Goal: Use online tool/utility: Utilize a website feature to perform a specific function

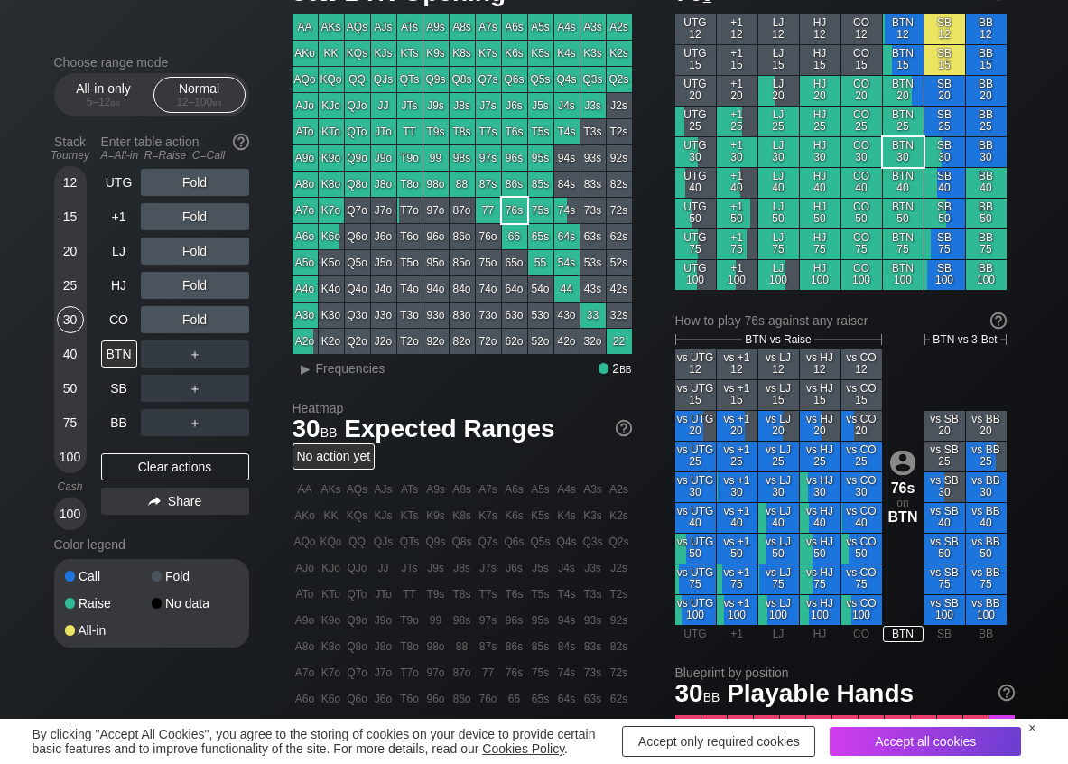
scroll to position [90, 0]
click at [370, 370] on span "Frequencies" at bounding box center [350, 368] width 69 height 14
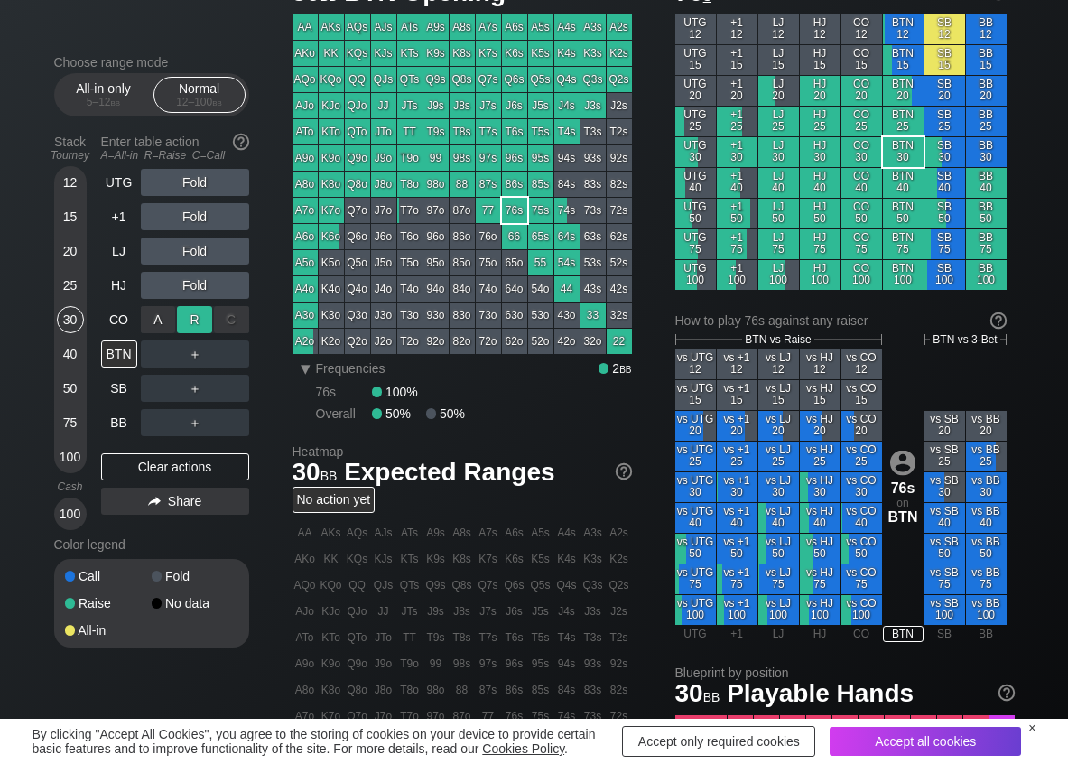
click at [189, 319] on div "R ✕" at bounding box center [194, 319] width 35 height 27
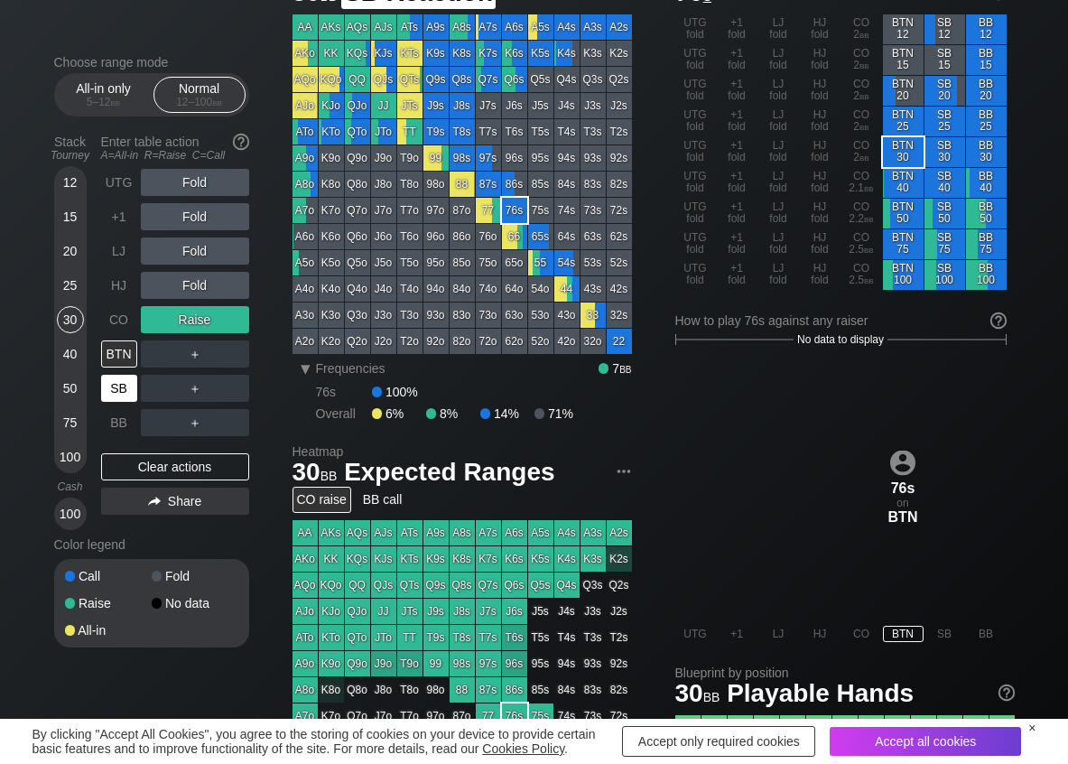
click at [123, 390] on div "SB" at bounding box center [119, 388] width 36 height 27
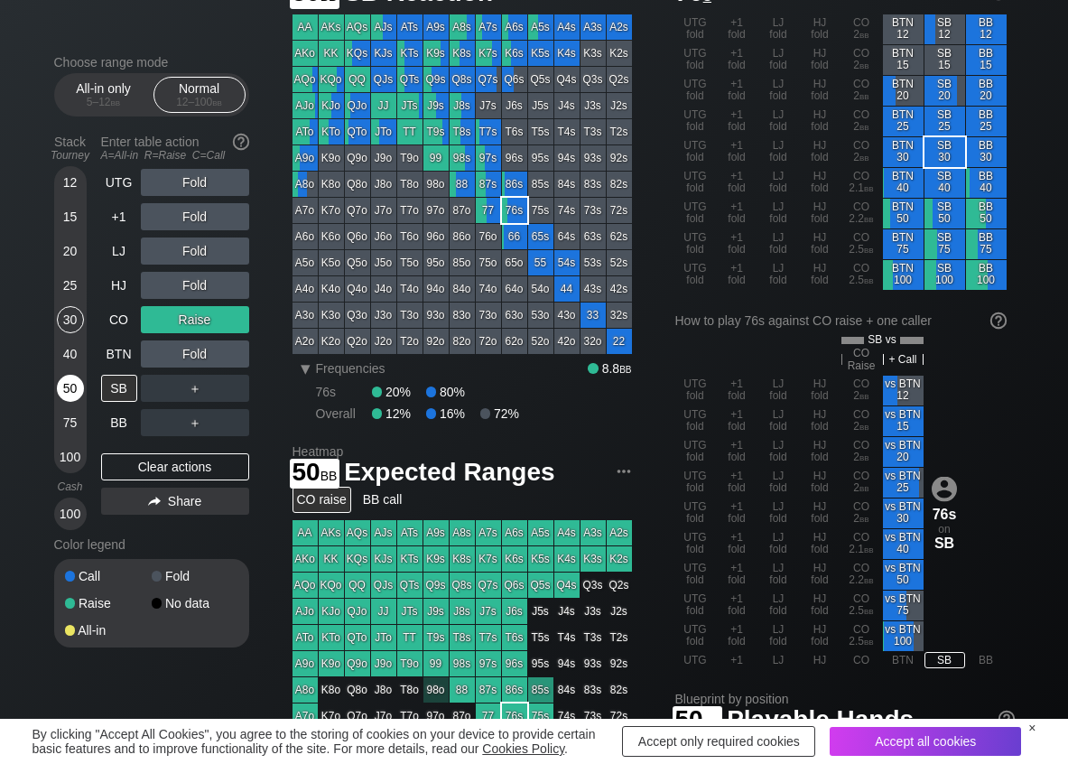
click at [68, 395] on div "50" at bounding box center [70, 388] width 27 height 27
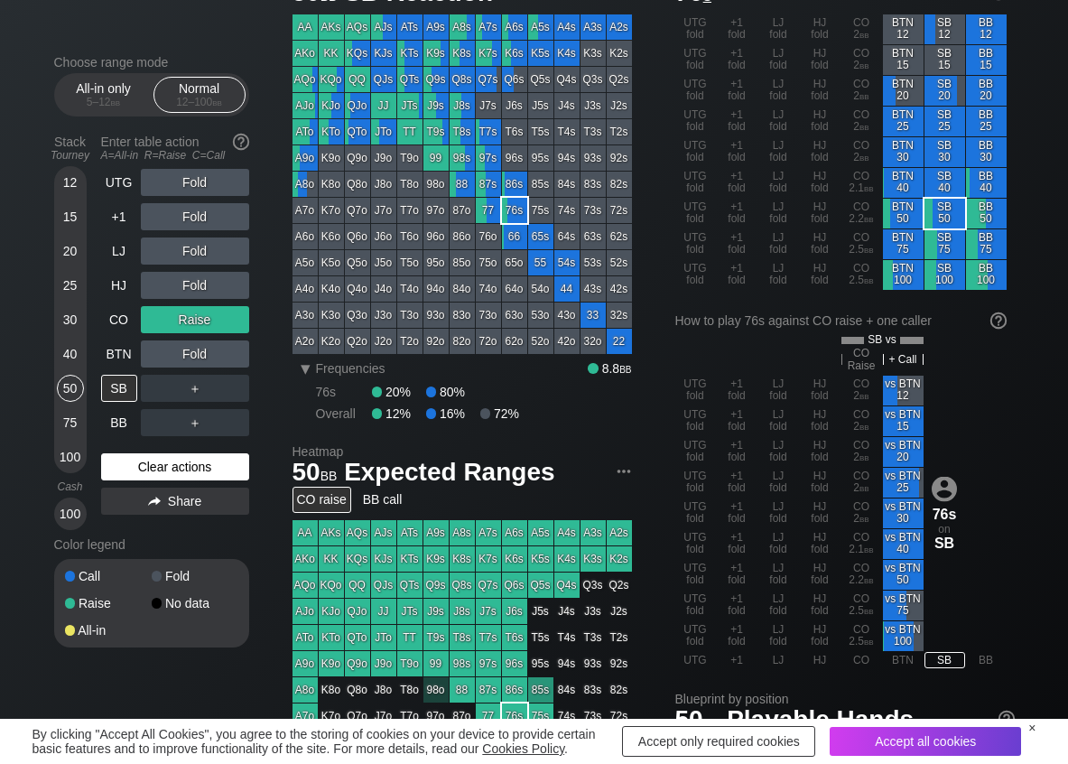
click at [186, 459] on div "Clear actions" at bounding box center [175, 466] width 148 height 27
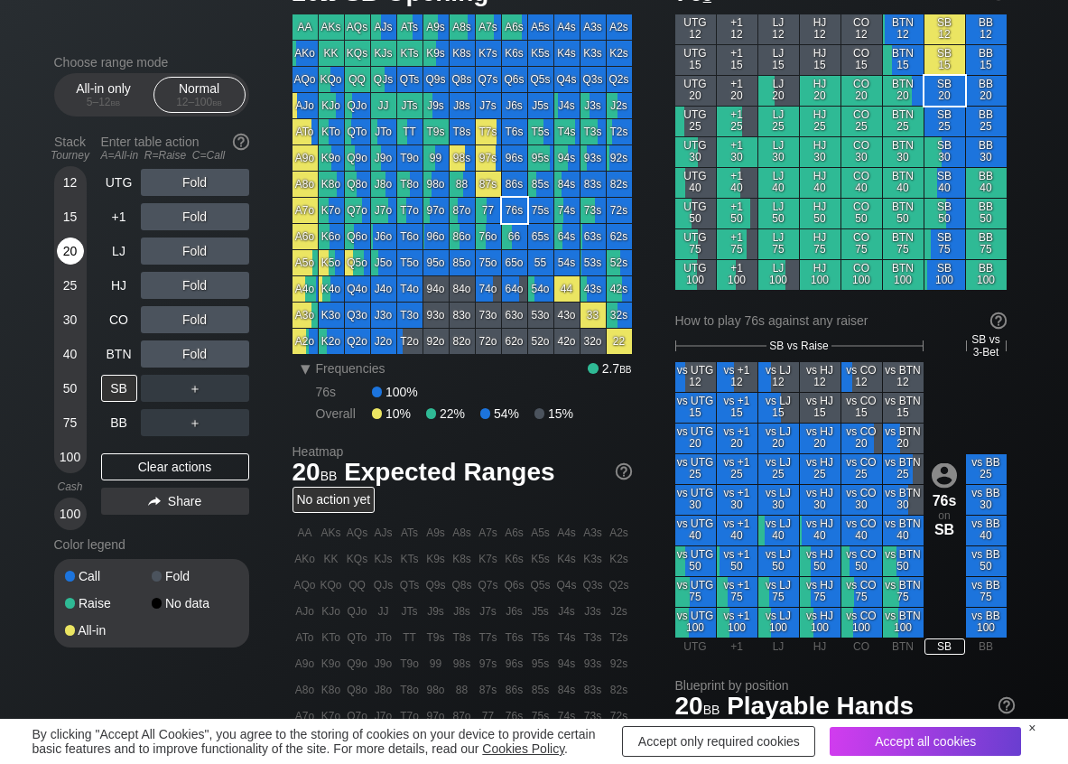
click at [68, 250] on div "20" at bounding box center [70, 250] width 27 height 27
click at [186, 256] on div "R ✕" at bounding box center [194, 250] width 35 height 27
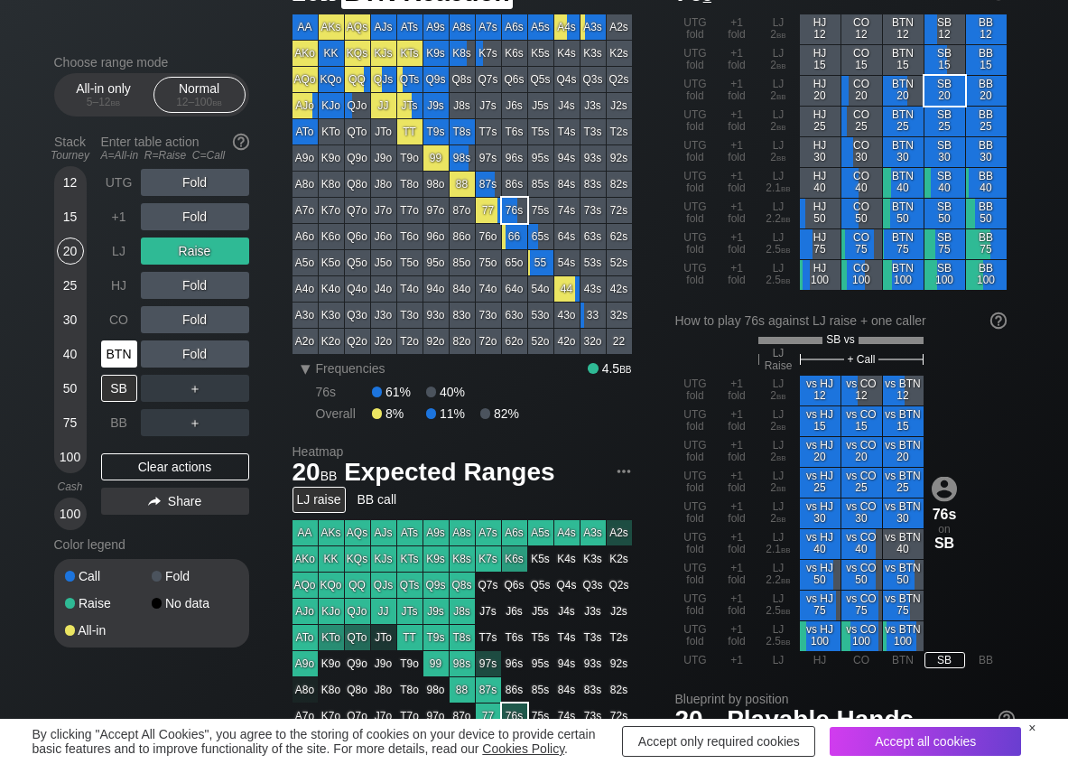
click at [126, 355] on div "BTN" at bounding box center [119, 353] width 36 height 27
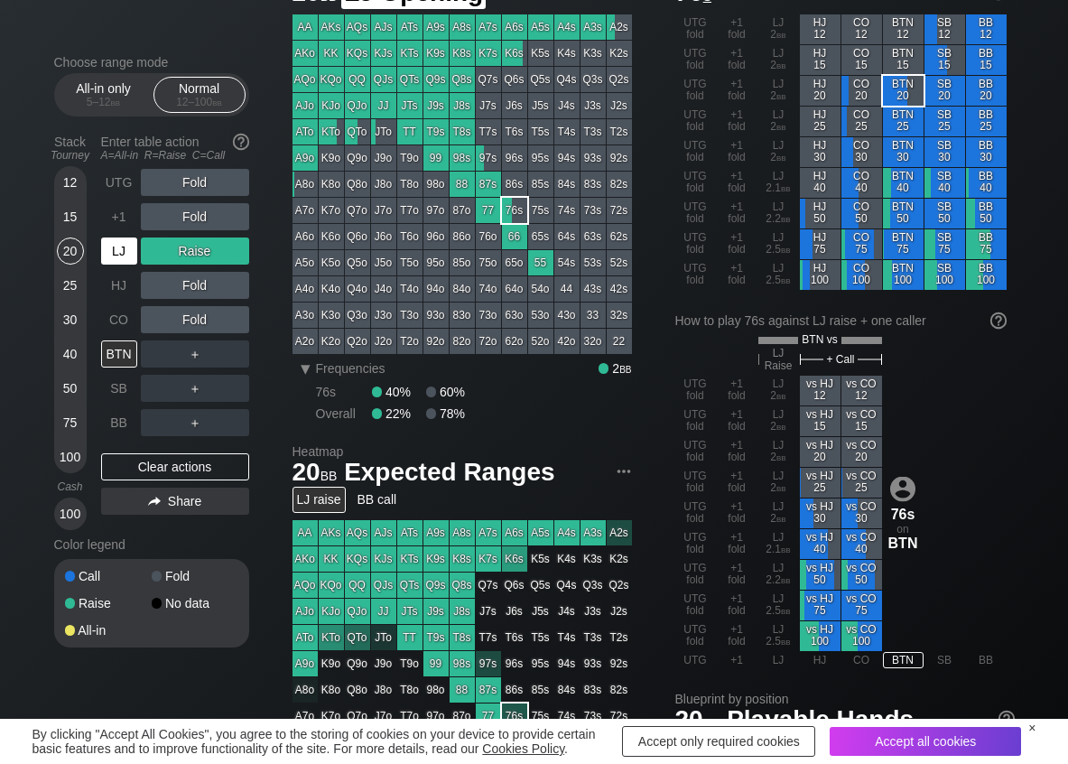
click at [124, 255] on div "LJ" at bounding box center [119, 250] width 36 height 27
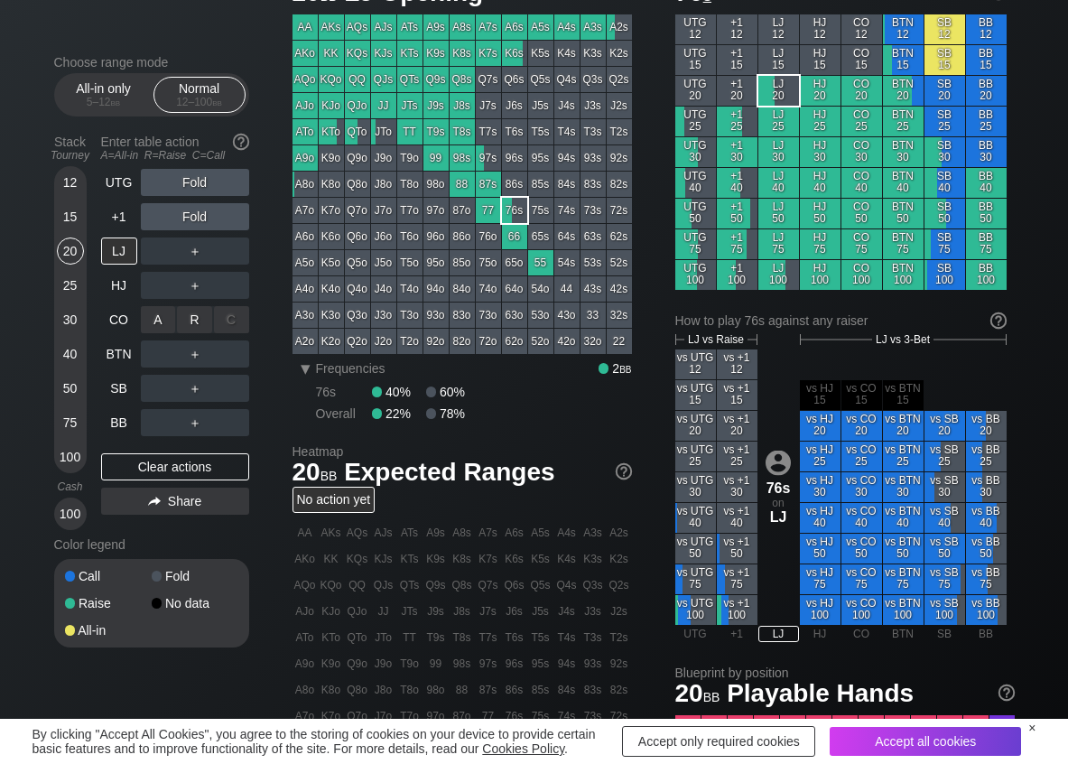
click at [188, 317] on div "R ✕" at bounding box center [194, 319] width 35 height 27
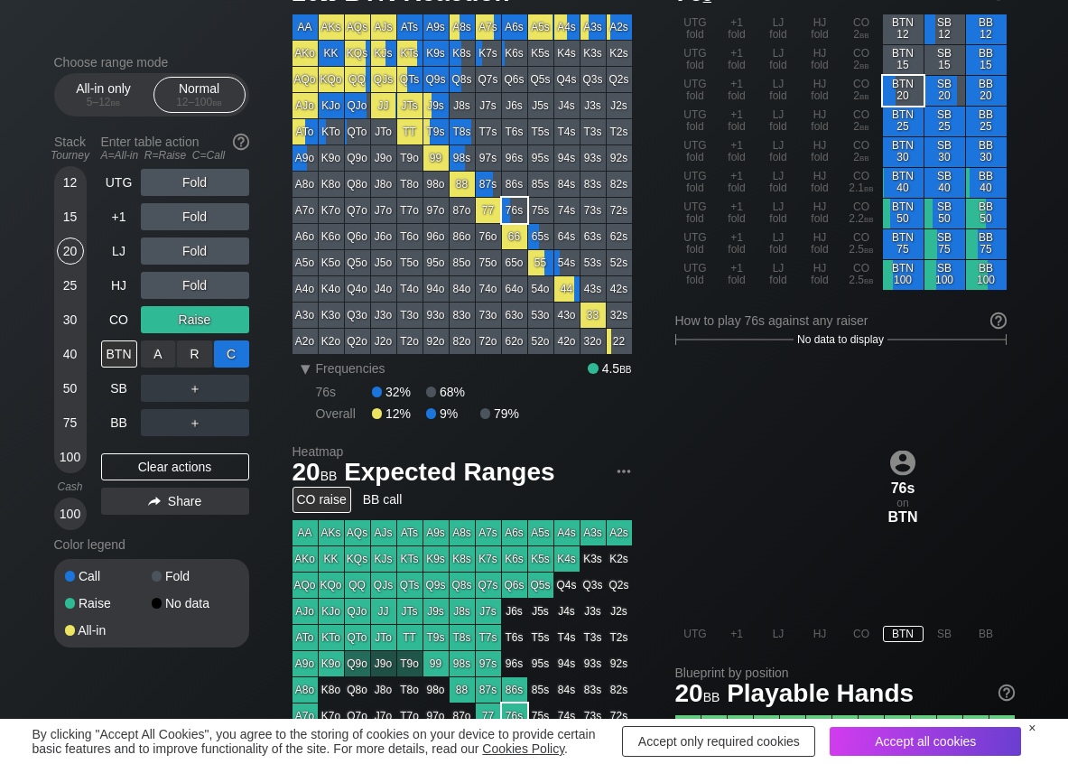
click at [216, 351] on div "C ✕" at bounding box center [231, 353] width 35 height 27
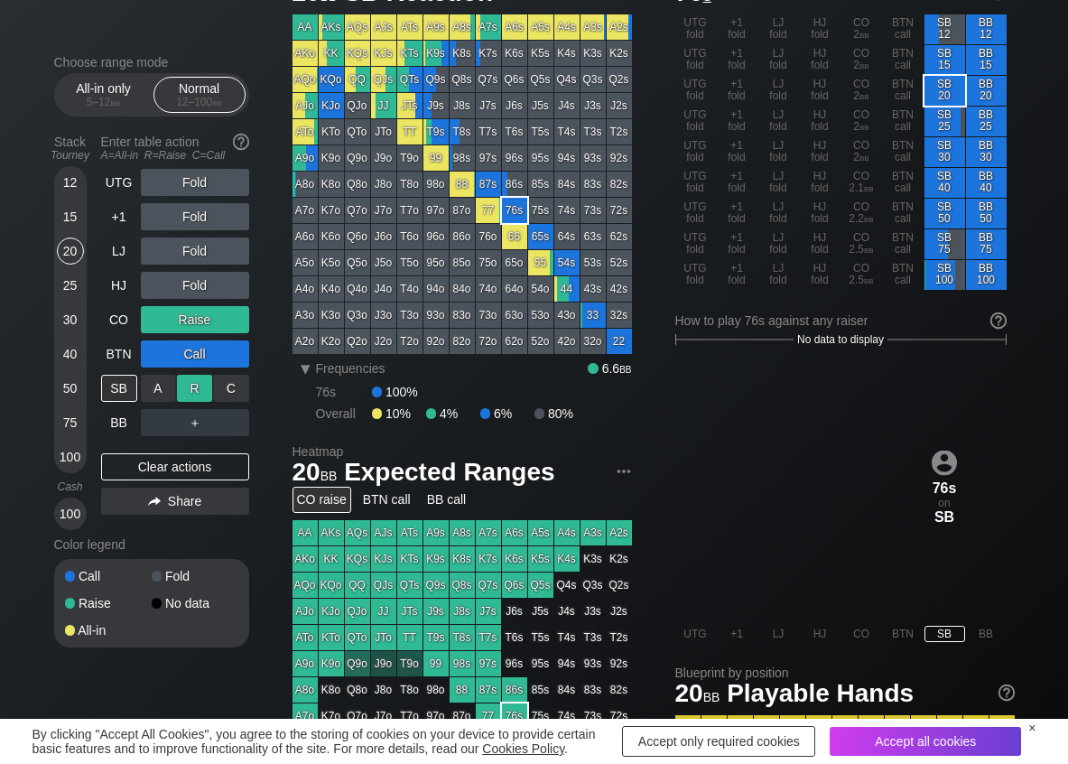
click at [203, 383] on div "R ✕" at bounding box center [194, 388] width 35 height 27
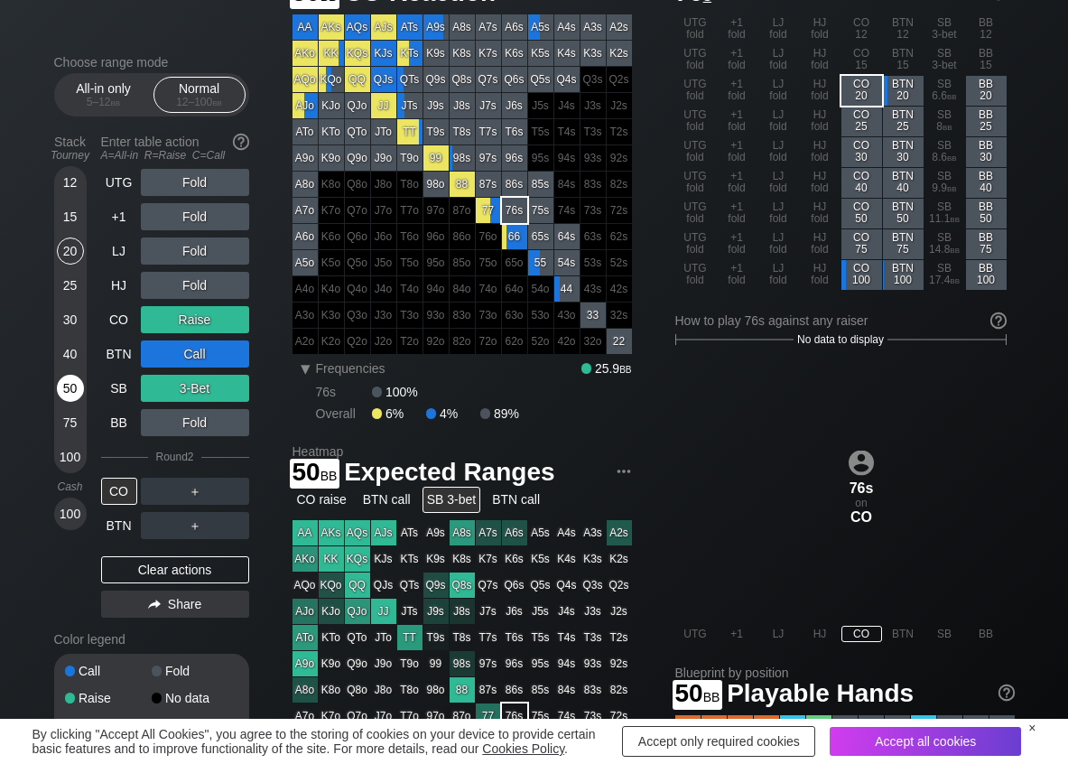
click at [74, 393] on div "50" at bounding box center [70, 388] width 27 height 27
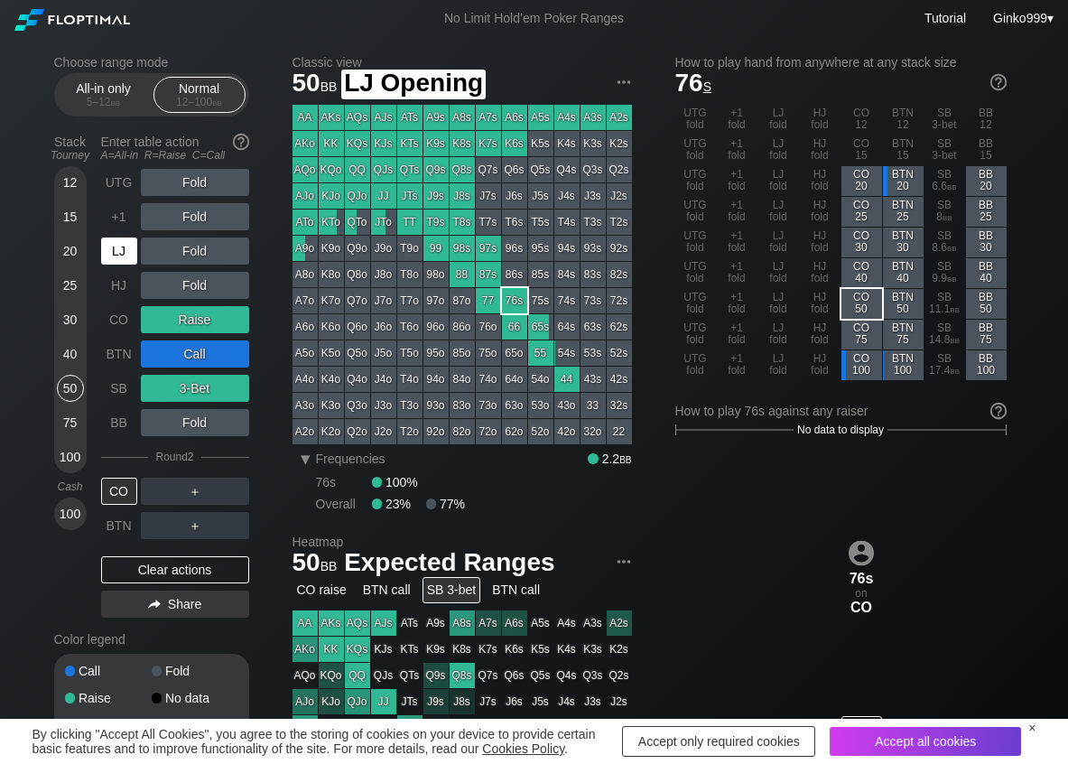
click at [118, 252] on div "LJ" at bounding box center [119, 250] width 36 height 27
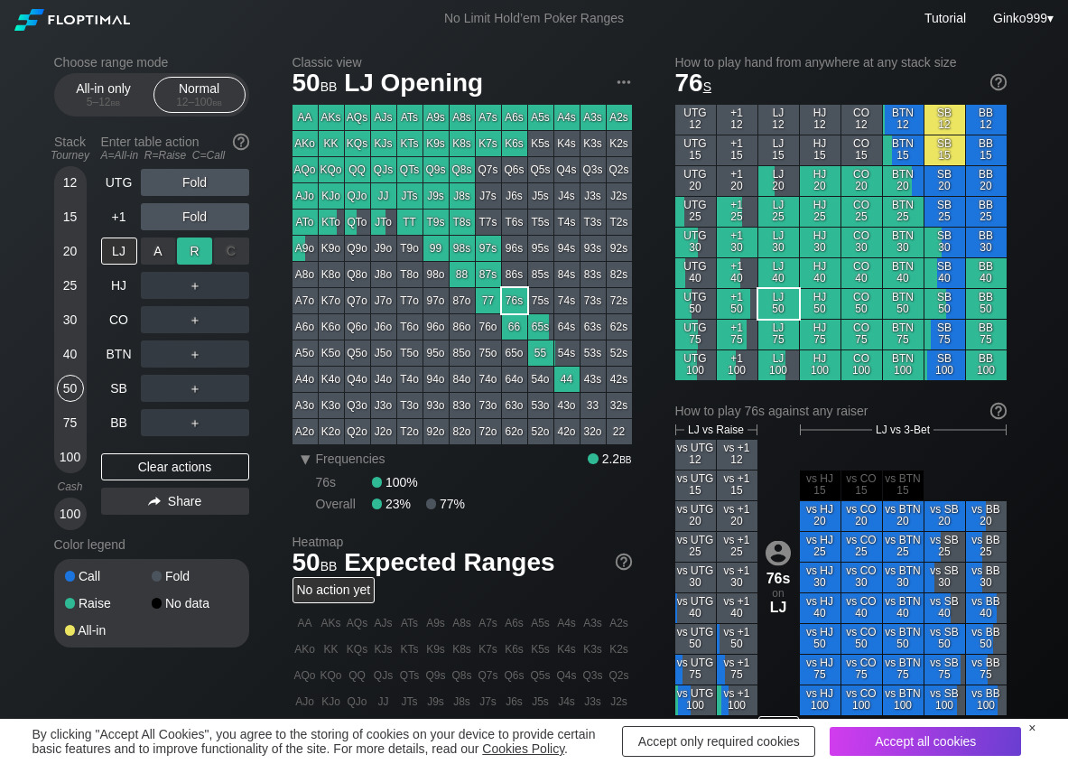
click at [187, 253] on div "R ✕" at bounding box center [194, 250] width 35 height 27
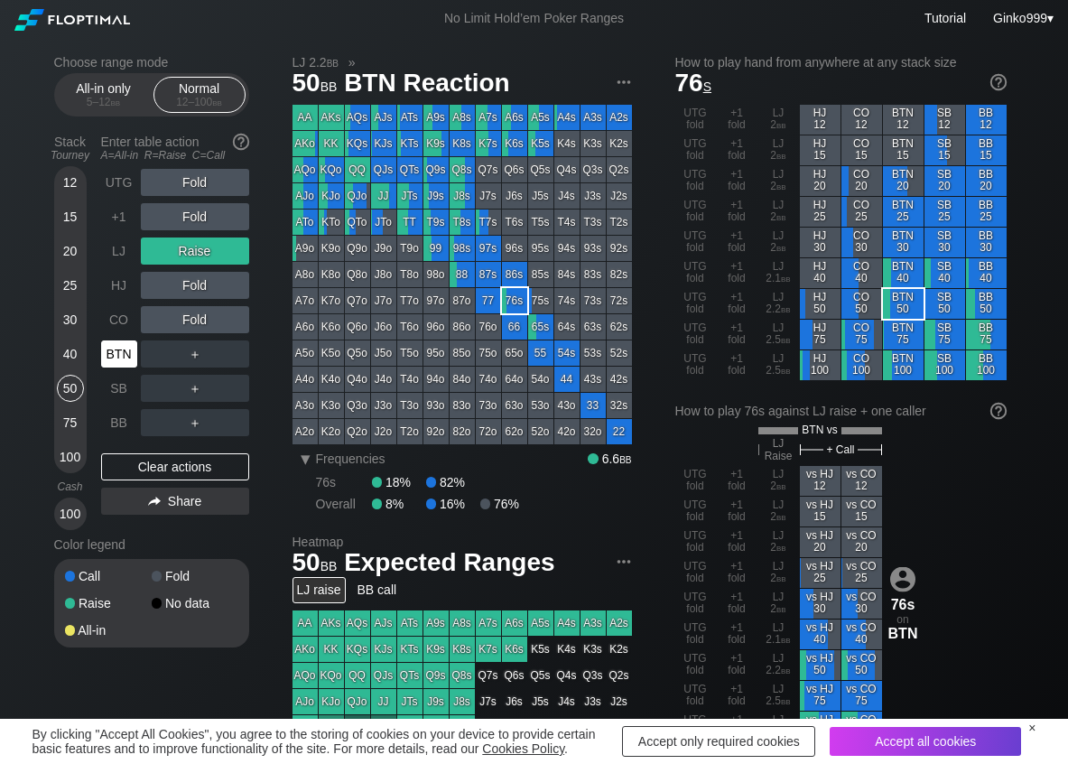
click at [130, 357] on div "BTN" at bounding box center [119, 353] width 36 height 27
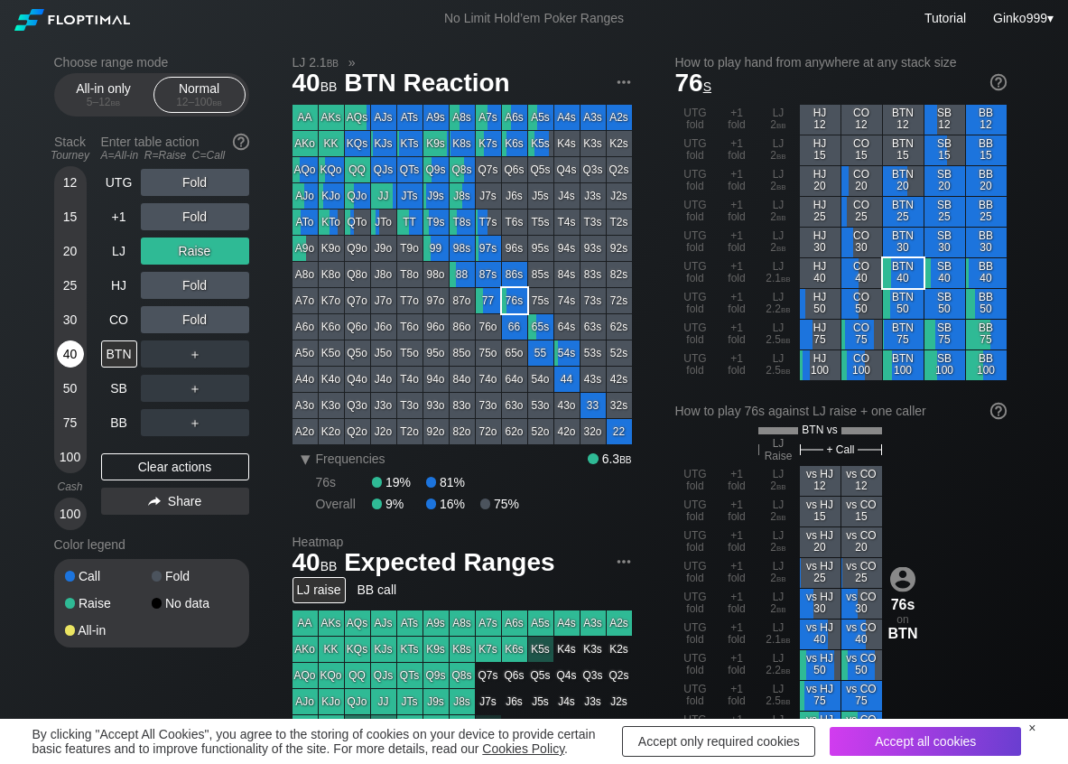
click at [69, 355] on div "40" at bounding box center [70, 353] width 27 height 27
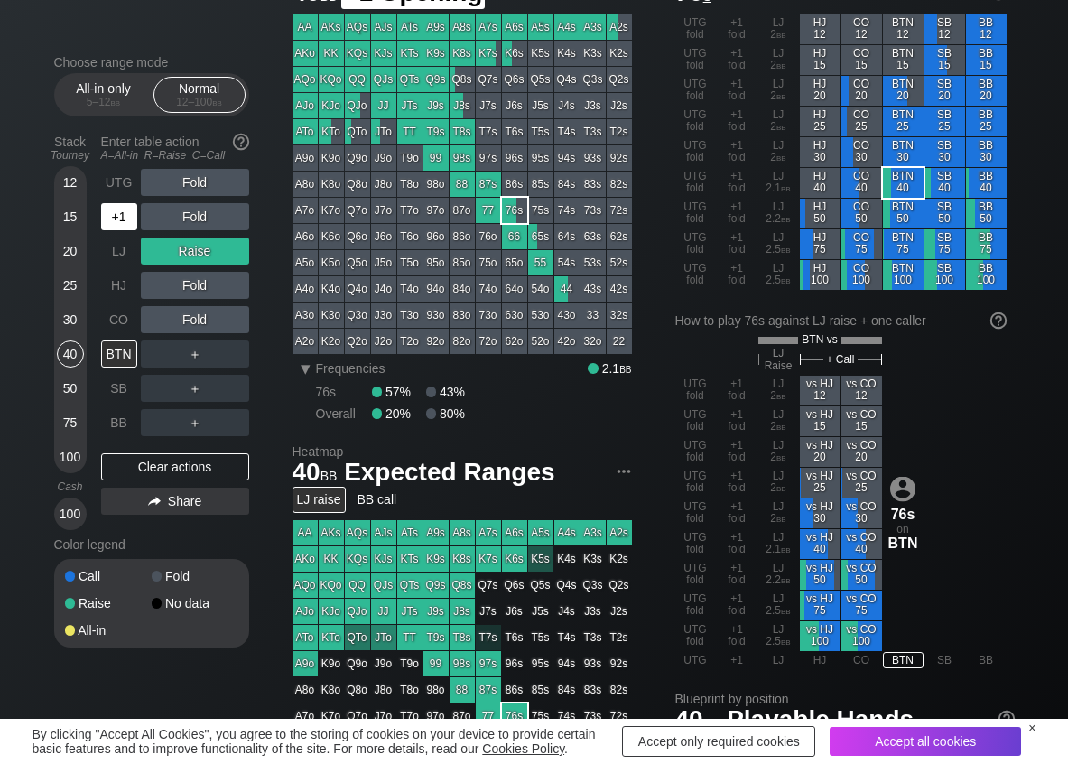
click at [120, 212] on div "+1" at bounding box center [119, 216] width 36 height 27
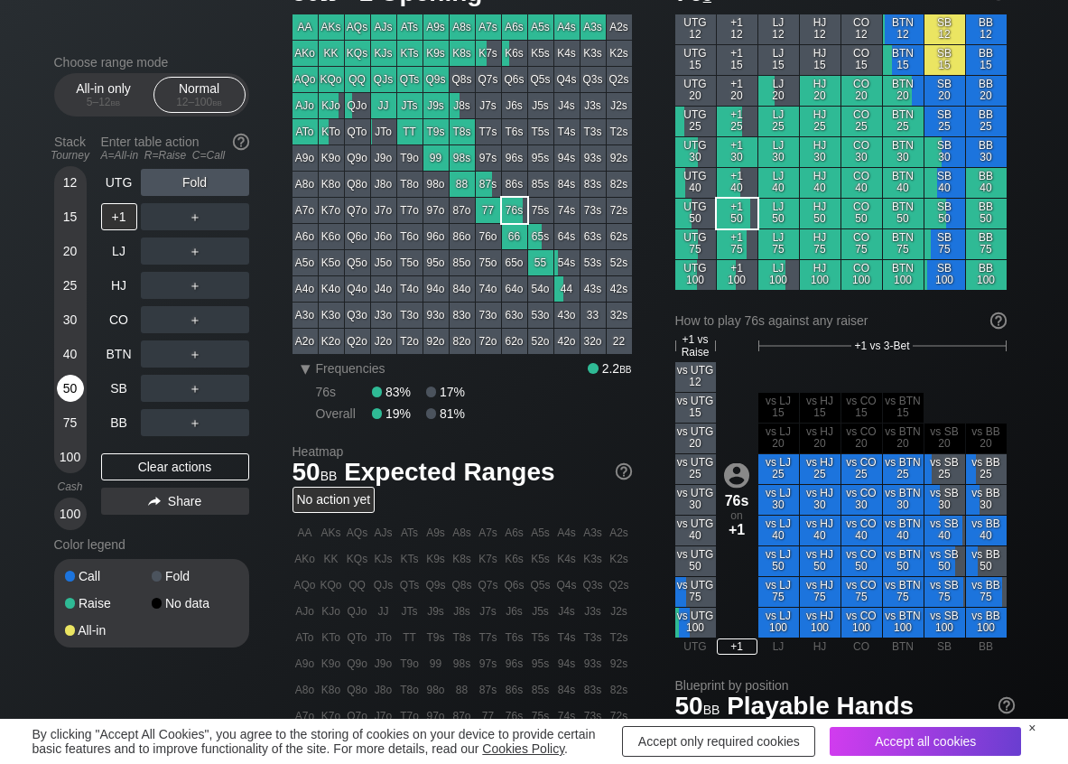
click at [71, 388] on div "50" at bounding box center [70, 388] width 27 height 27
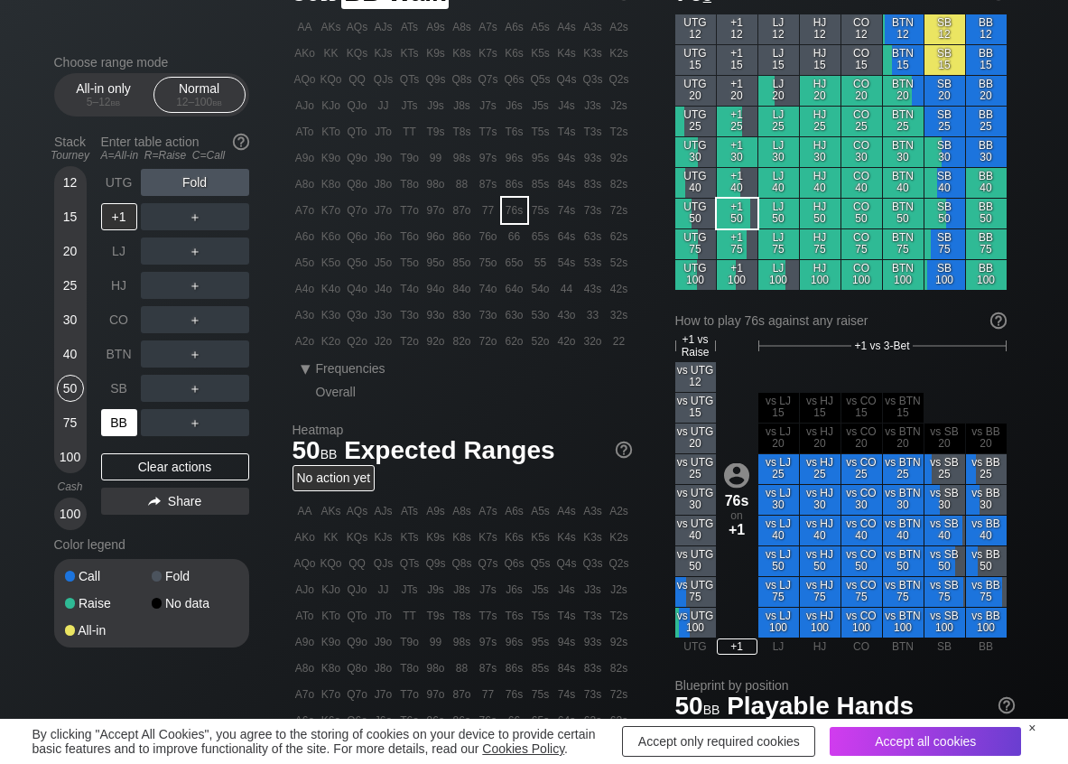
click at [122, 409] on div "BB" at bounding box center [119, 422] width 36 height 27
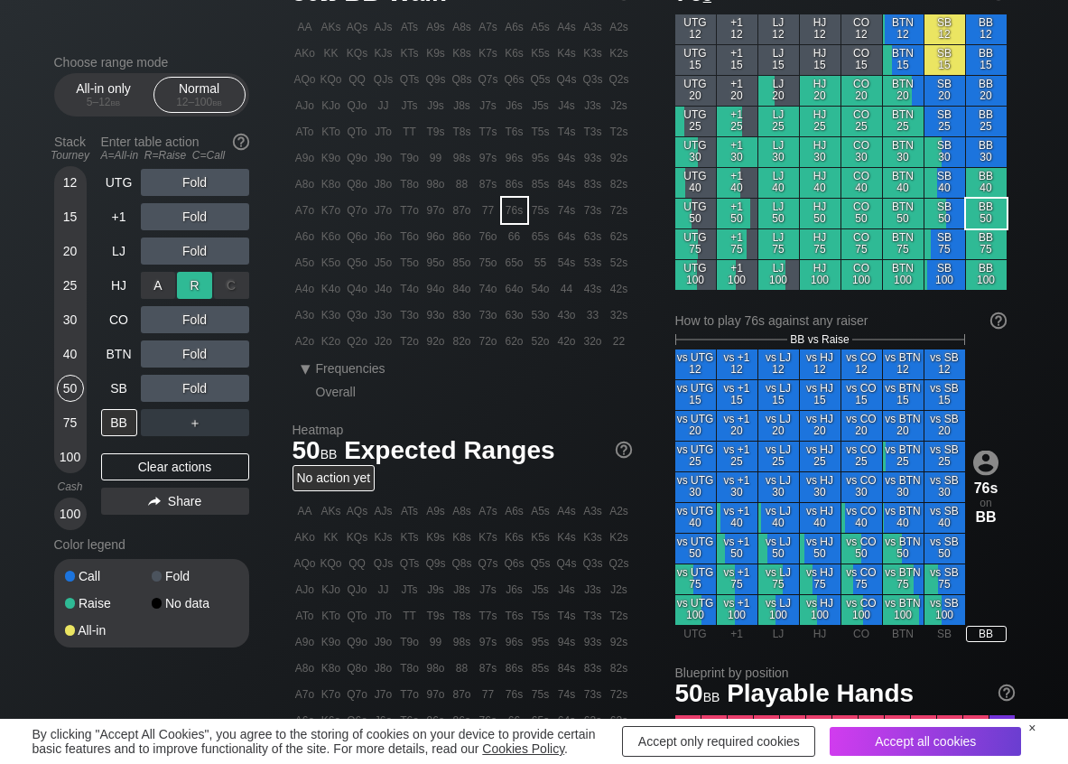
click at [194, 278] on div "R ✕" at bounding box center [194, 285] width 35 height 27
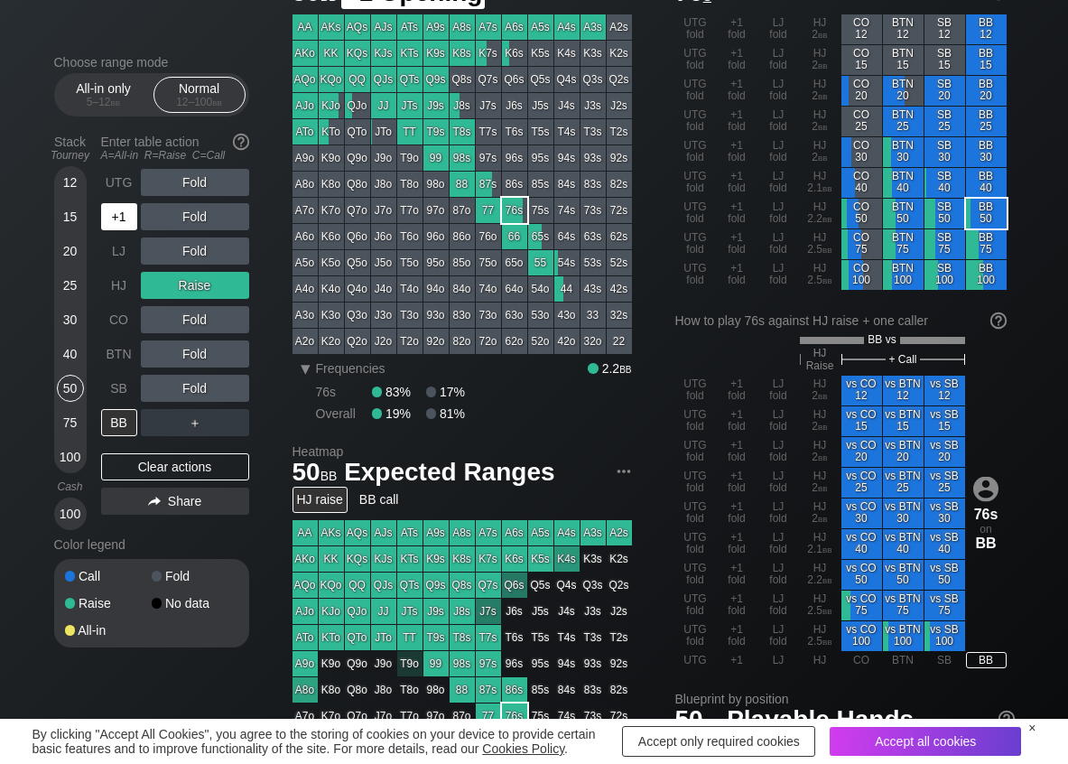
drag, startPoint x: 115, startPoint y: 212, endPoint x: 144, endPoint y: 211, distance: 29.8
click at [115, 211] on div "+1" at bounding box center [119, 216] width 36 height 27
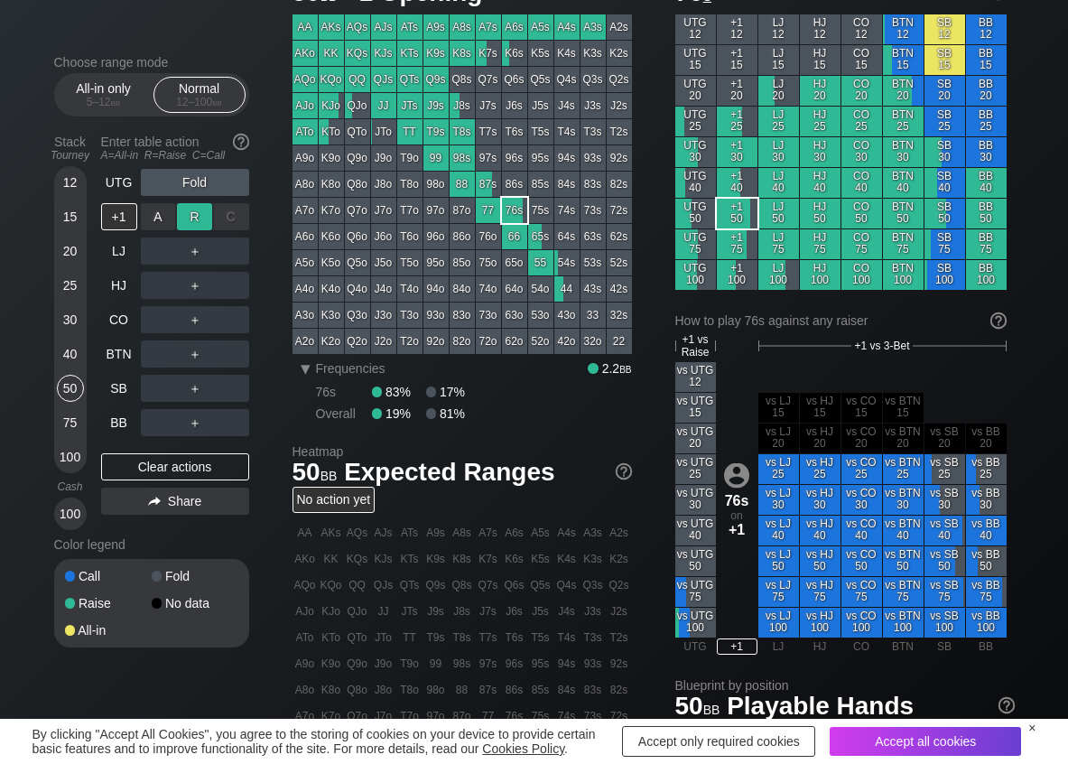
drag, startPoint x: 188, startPoint y: 211, endPoint x: 182, endPoint y: 300, distance: 88.6
click at [189, 212] on div "R ✕" at bounding box center [194, 216] width 35 height 27
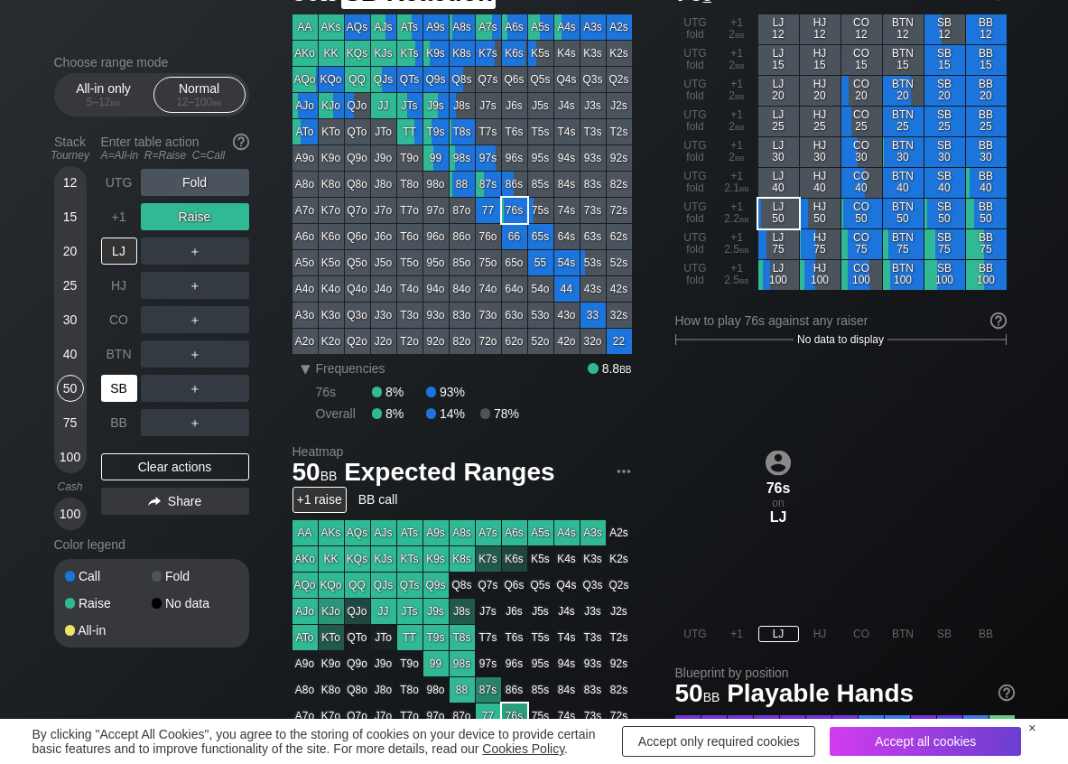
click at [124, 391] on div "SB" at bounding box center [119, 388] width 36 height 27
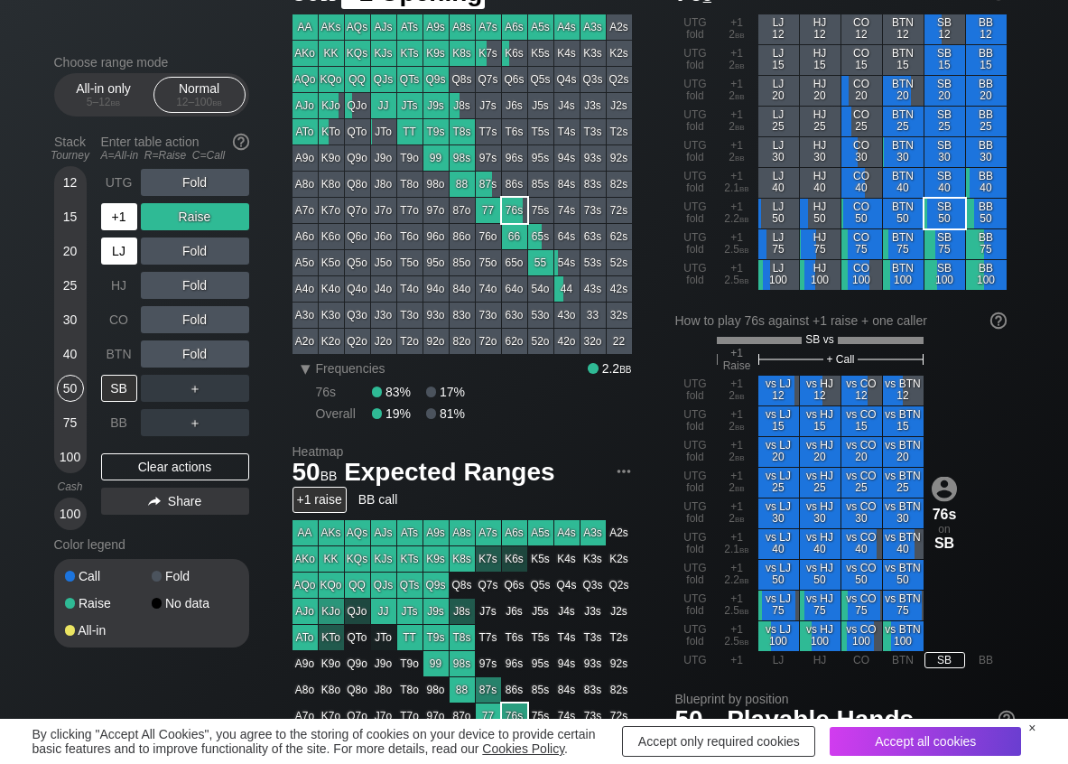
drag, startPoint x: 120, startPoint y: 223, endPoint x: 126, endPoint y: 236, distance: 14.9
click at [121, 223] on div "+1" at bounding box center [119, 216] width 36 height 27
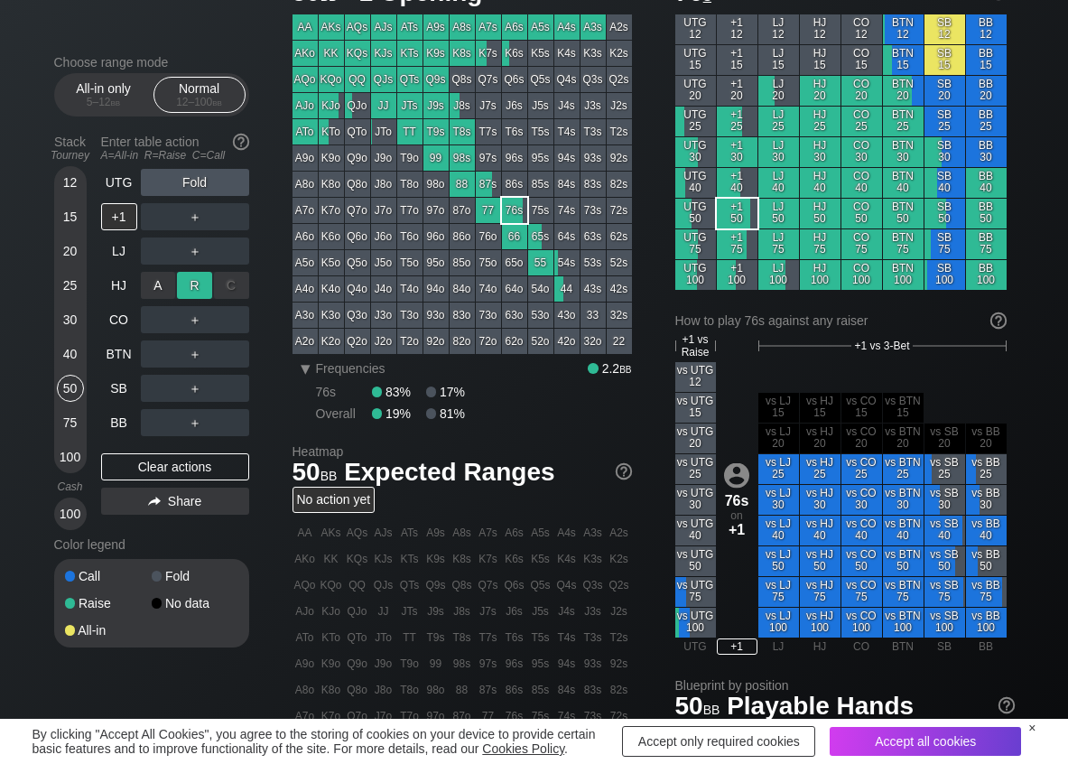
click at [200, 289] on div "R ✕" at bounding box center [194, 285] width 35 height 27
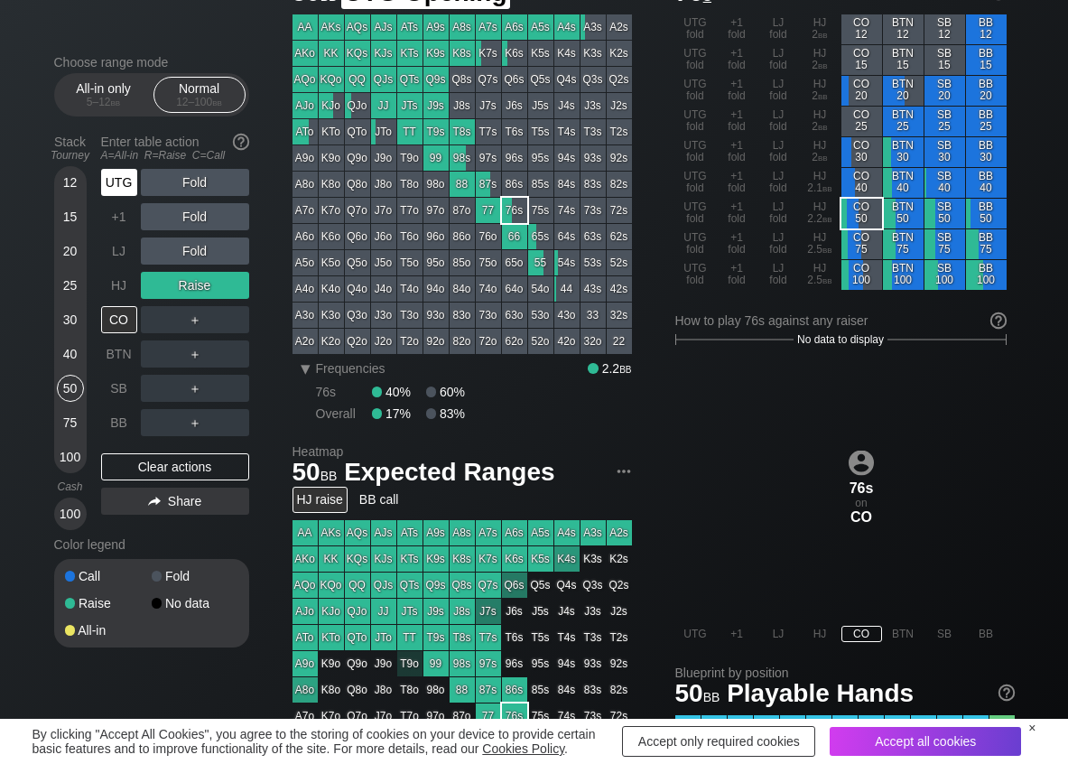
click at [127, 185] on div "UTG" at bounding box center [119, 182] width 36 height 27
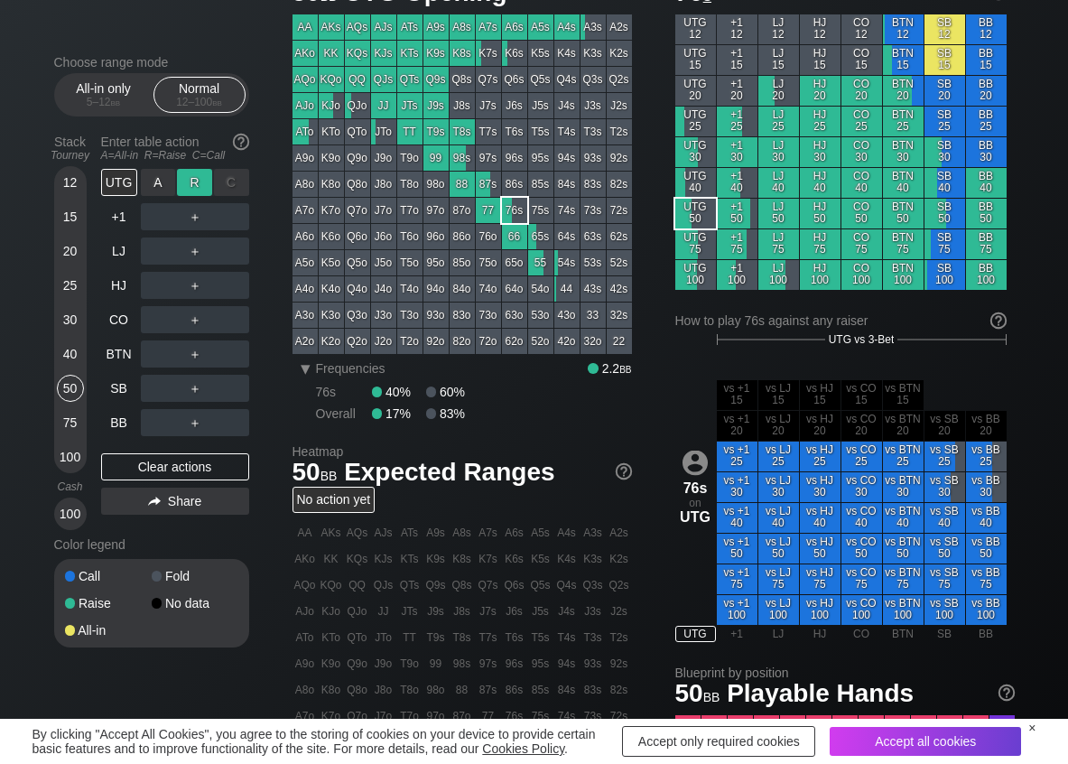
drag, startPoint x: 199, startPoint y: 181, endPoint x: 188, endPoint y: 187, distance: 12.9
click at [199, 182] on div "R ✕" at bounding box center [194, 182] width 35 height 27
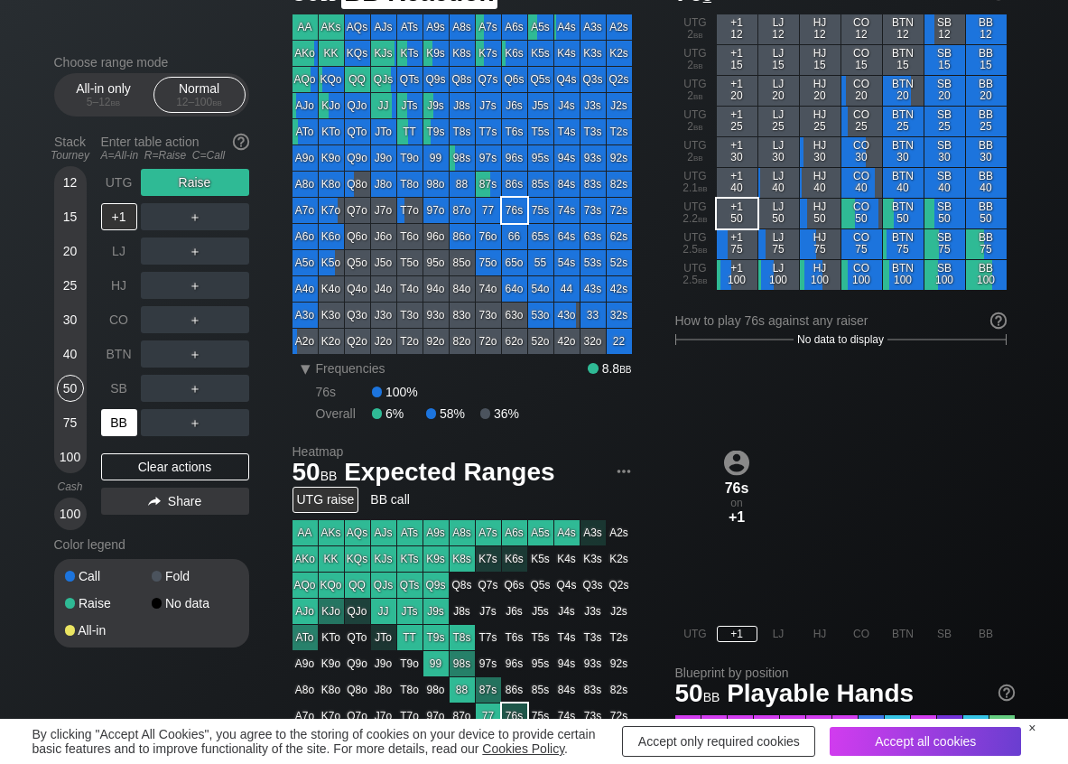
click at [121, 413] on div "BB" at bounding box center [119, 422] width 36 height 27
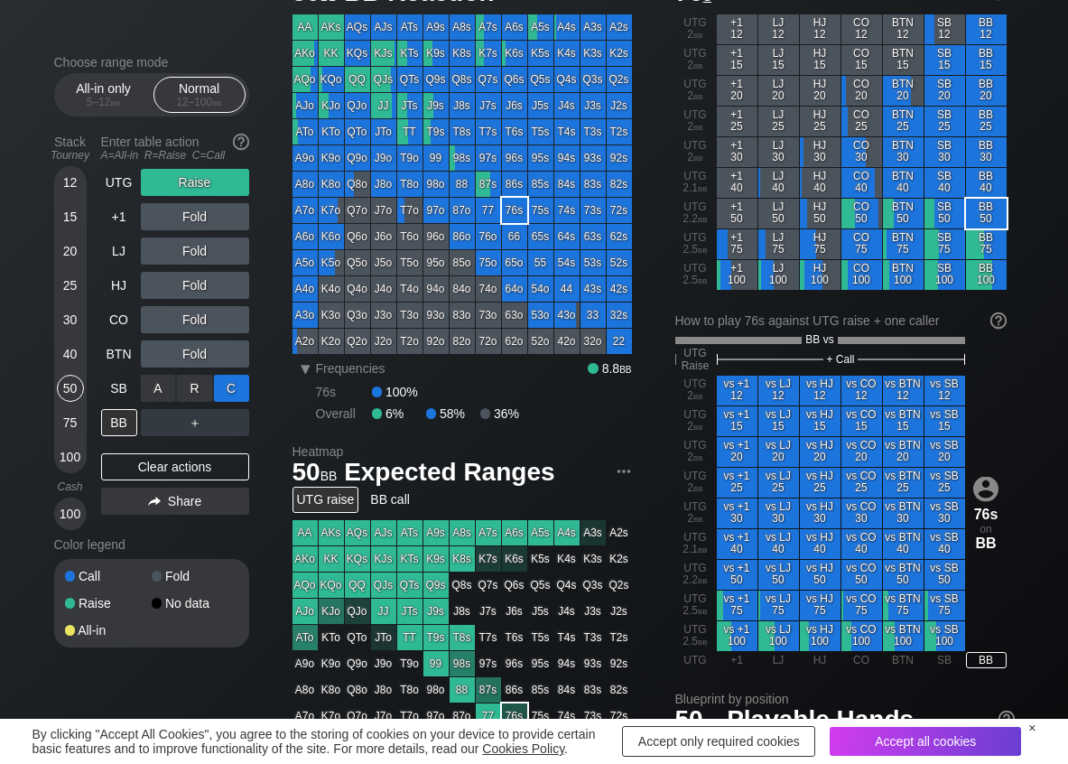
click at [226, 390] on div "C ✕" at bounding box center [231, 388] width 35 height 27
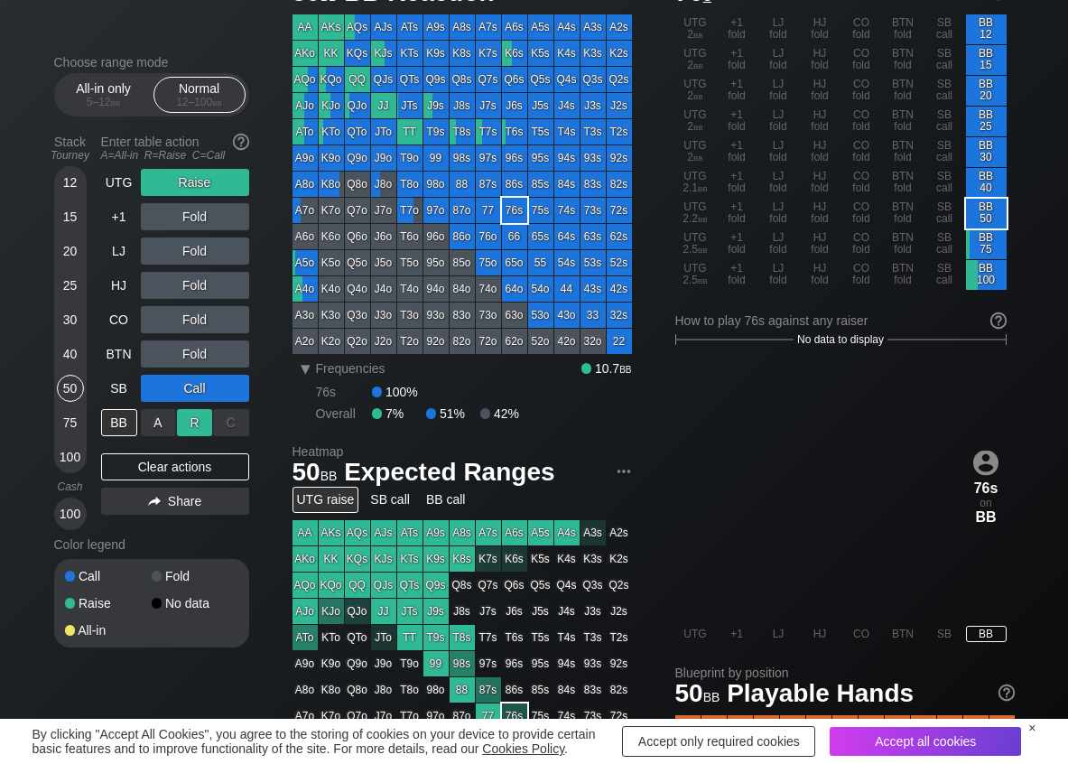
click at [197, 422] on div "R ✕" at bounding box center [194, 422] width 35 height 27
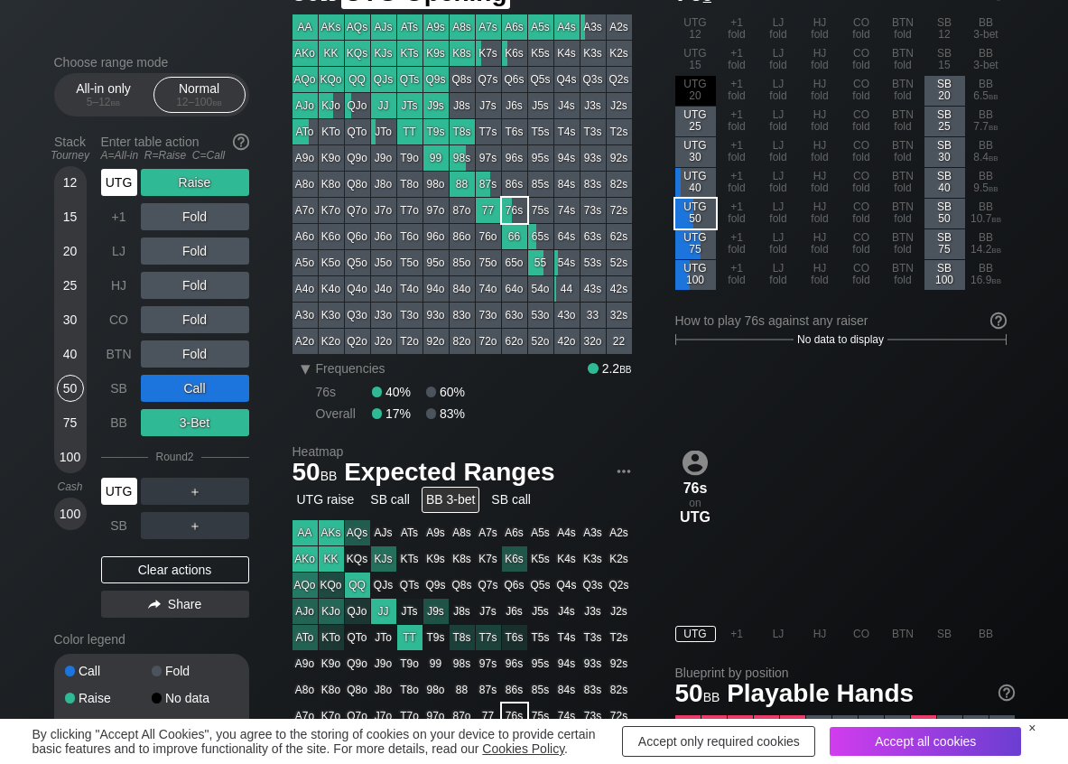
click at [121, 190] on div "UTG" at bounding box center [119, 182] width 36 height 27
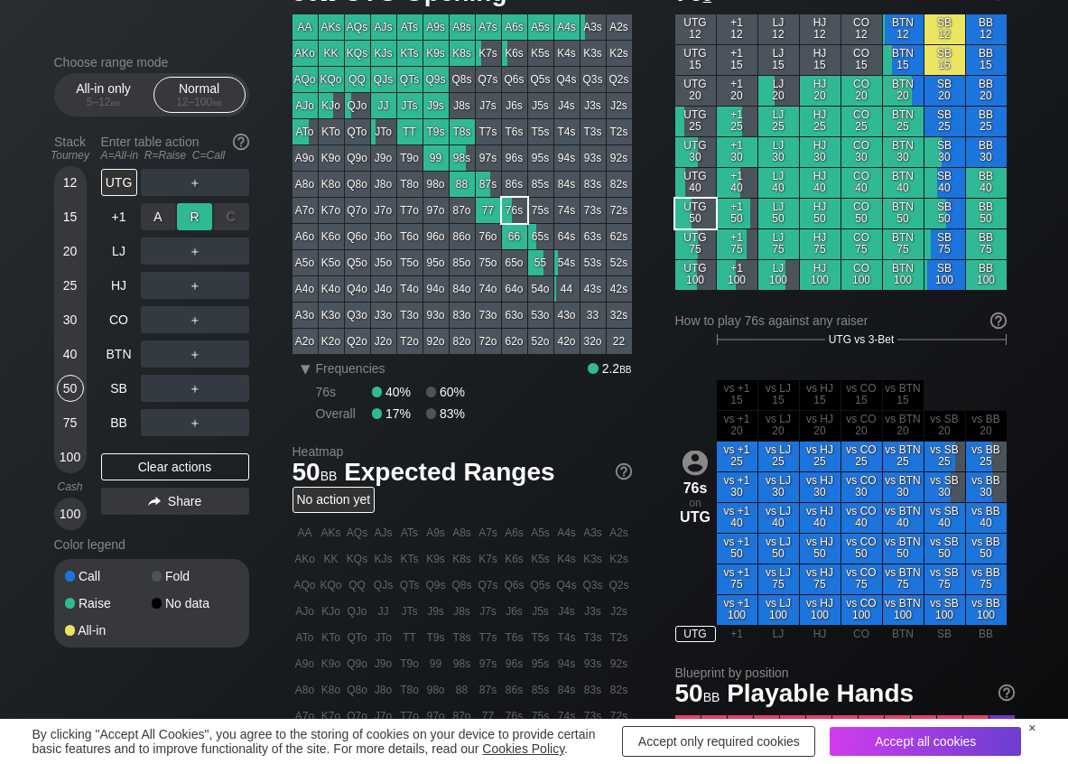
click at [203, 226] on div "R ✕" at bounding box center [194, 216] width 35 height 27
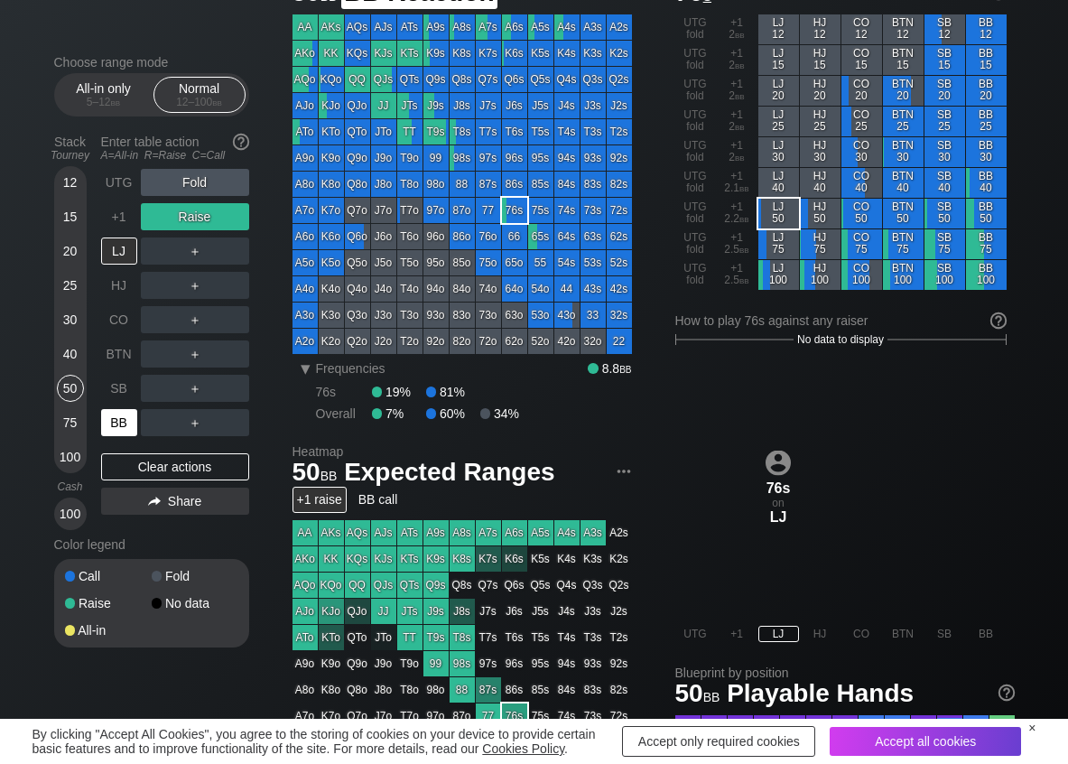
click at [123, 414] on div "BB" at bounding box center [119, 422] width 36 height 27
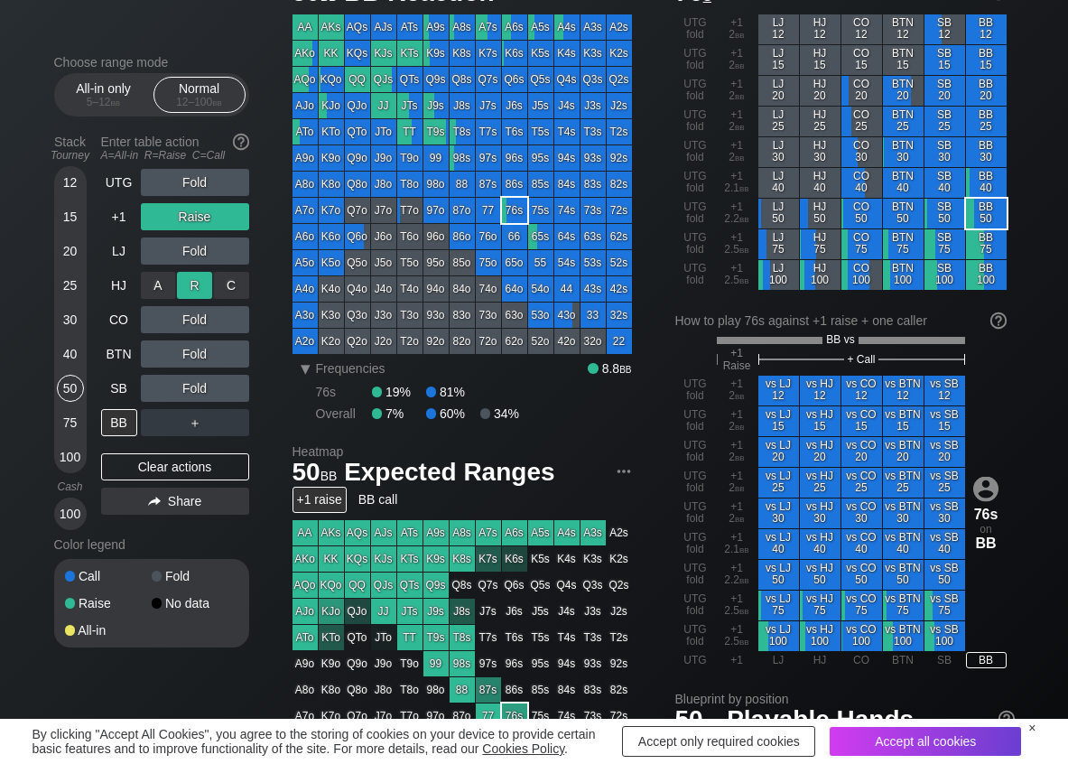
click at [192, 284] on div "R ✕" at bounding box center [194, 285] width 35 height 27
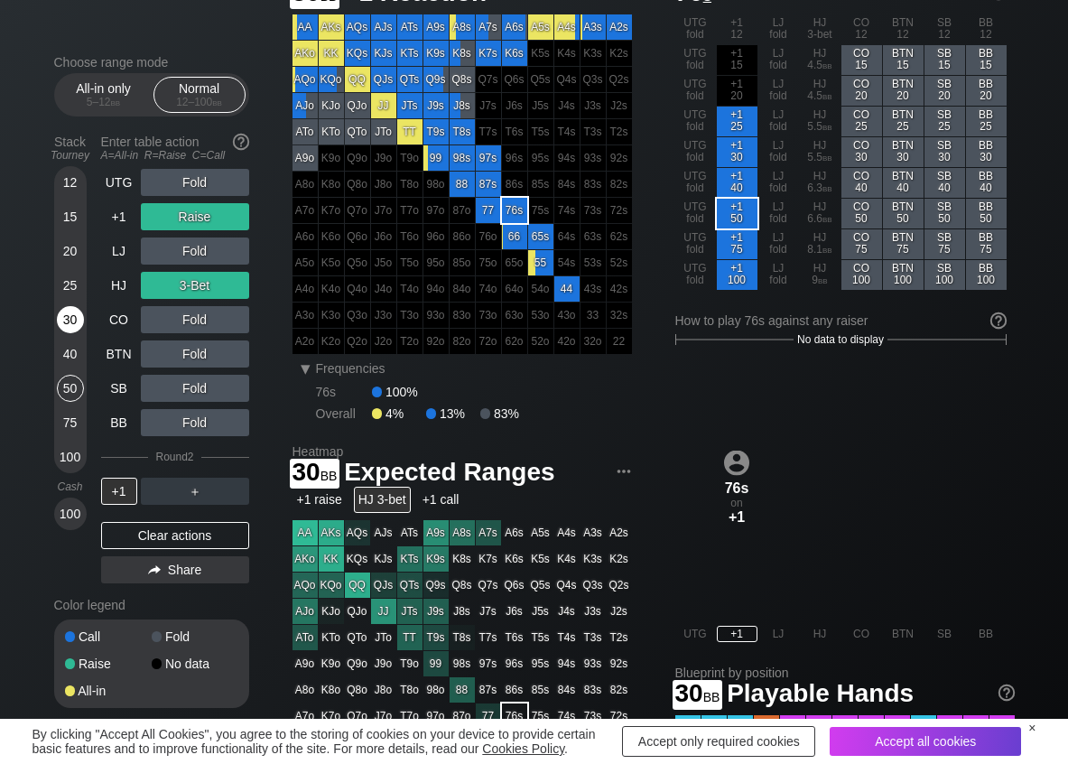
click at [73, 315] on div "30" at bounding box center [70, 319] width 27 height 27
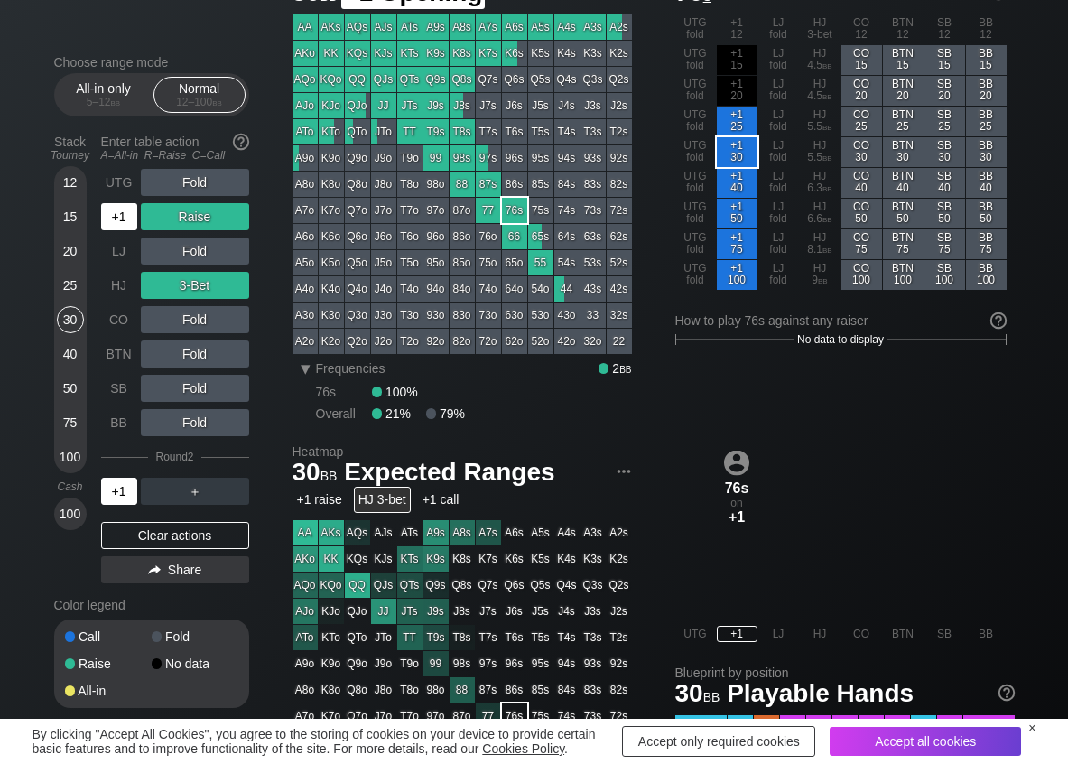
click at [107, 224] on div "+1" at bounding box center [119, 216] width 36 height 27
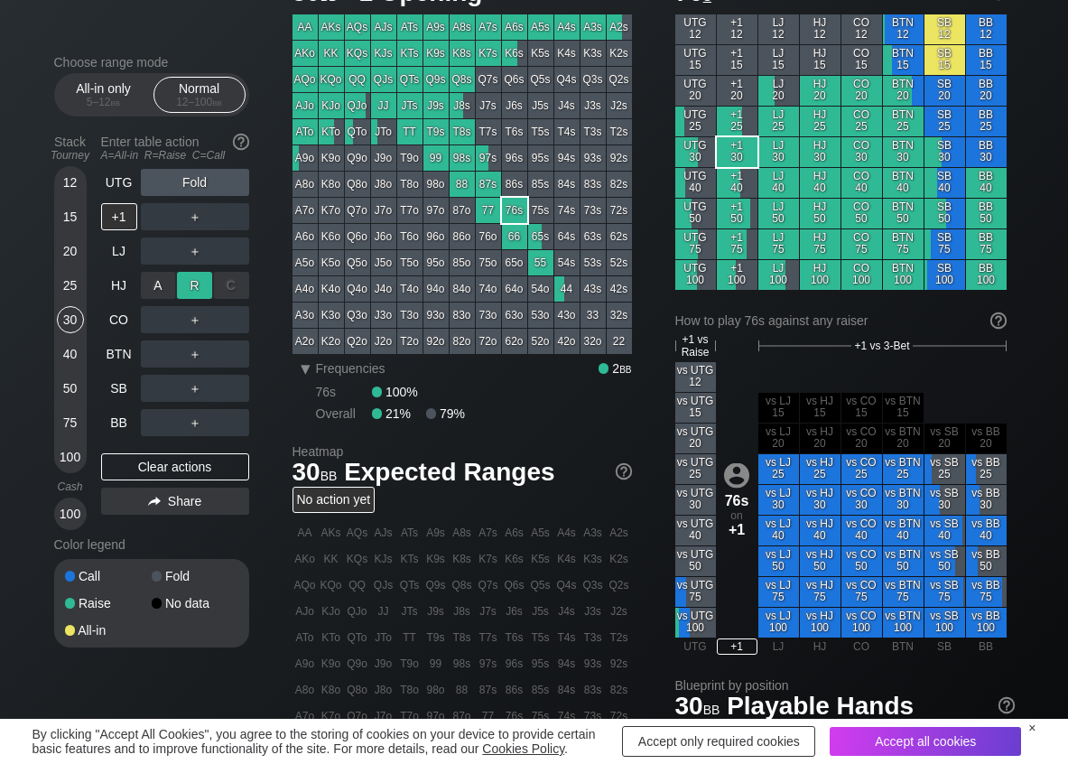
click at [180, 277] on div "R ✕" at bounding box center [194, 285] width 35 height 27
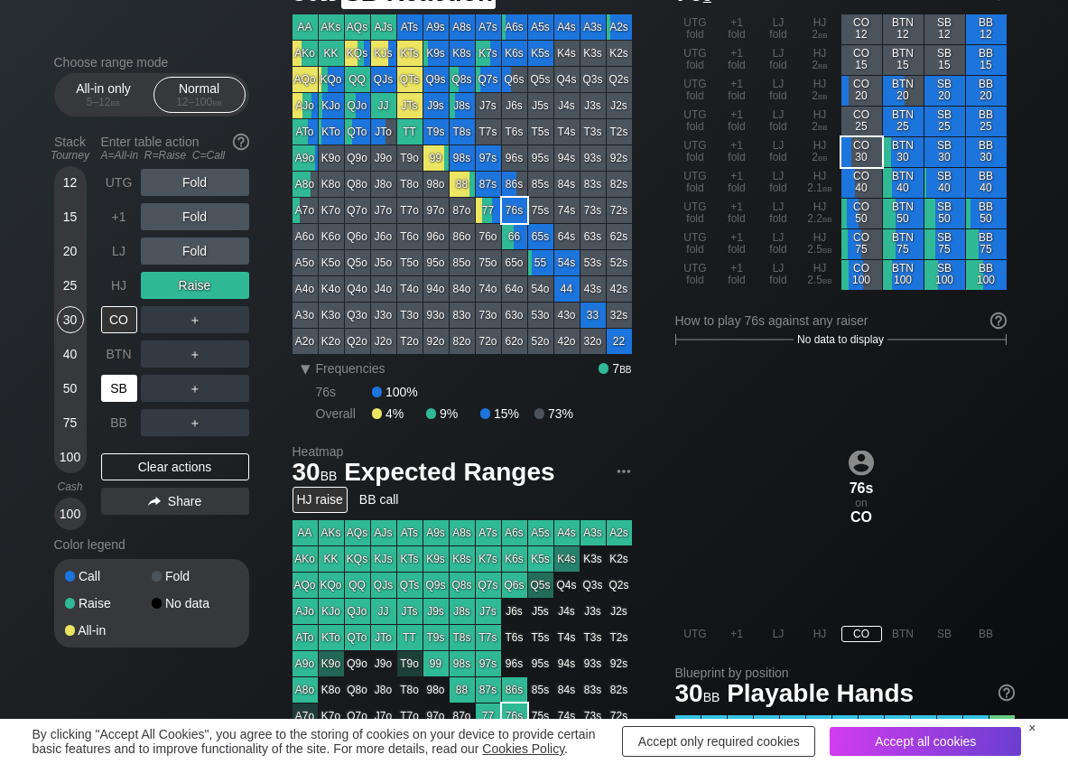
click at [116, 384] on div "SB" at bounding box center [119, 388] width 36 height 27
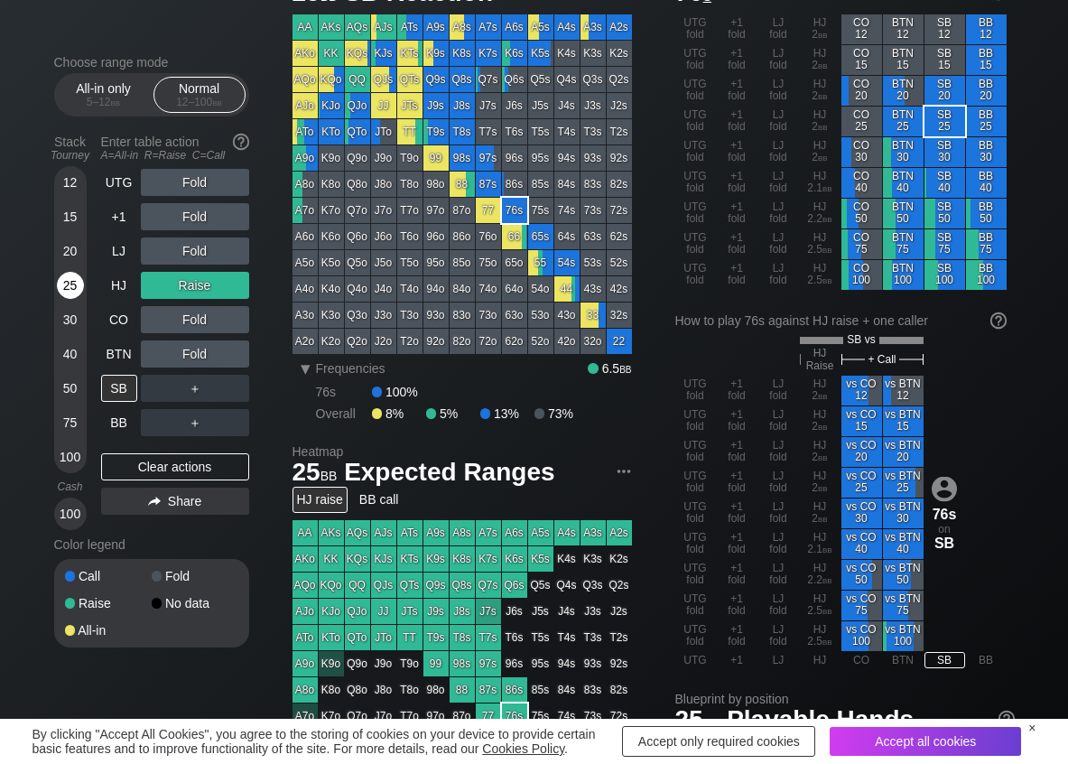
click at [69, 278] on div "25" at bounding box center [70, 285] width 27 height 27
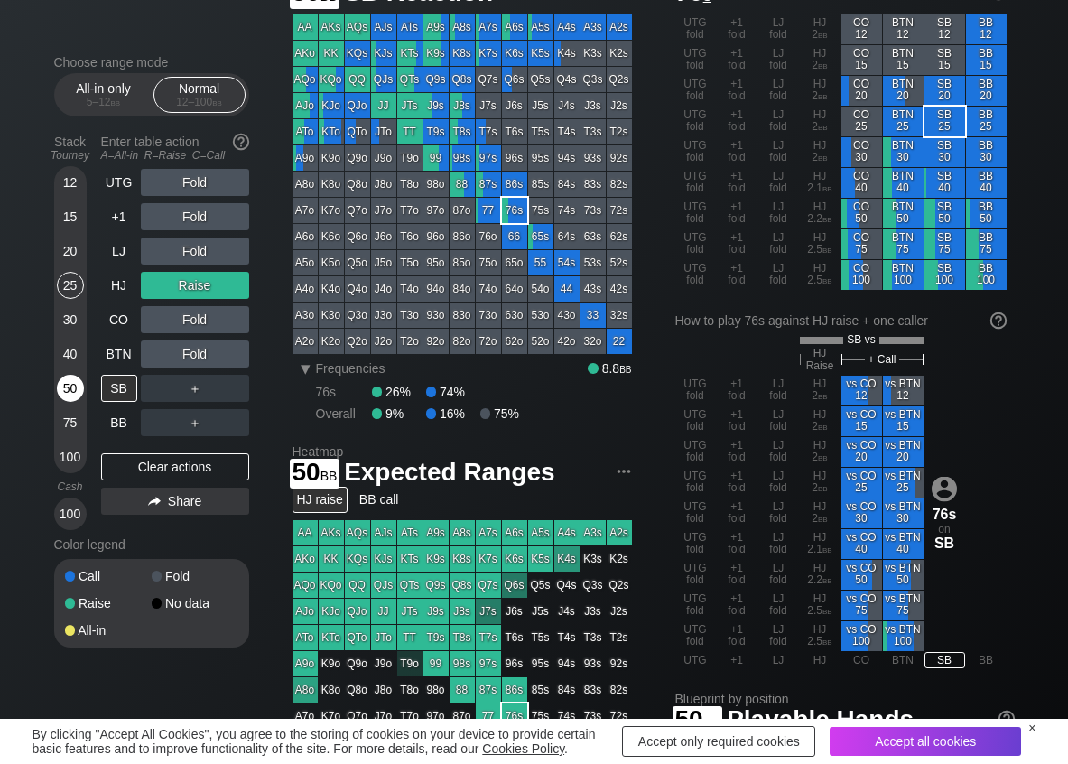
click at [70, 386] on div "50" at bounding box center [70, 388] width 27 height 27
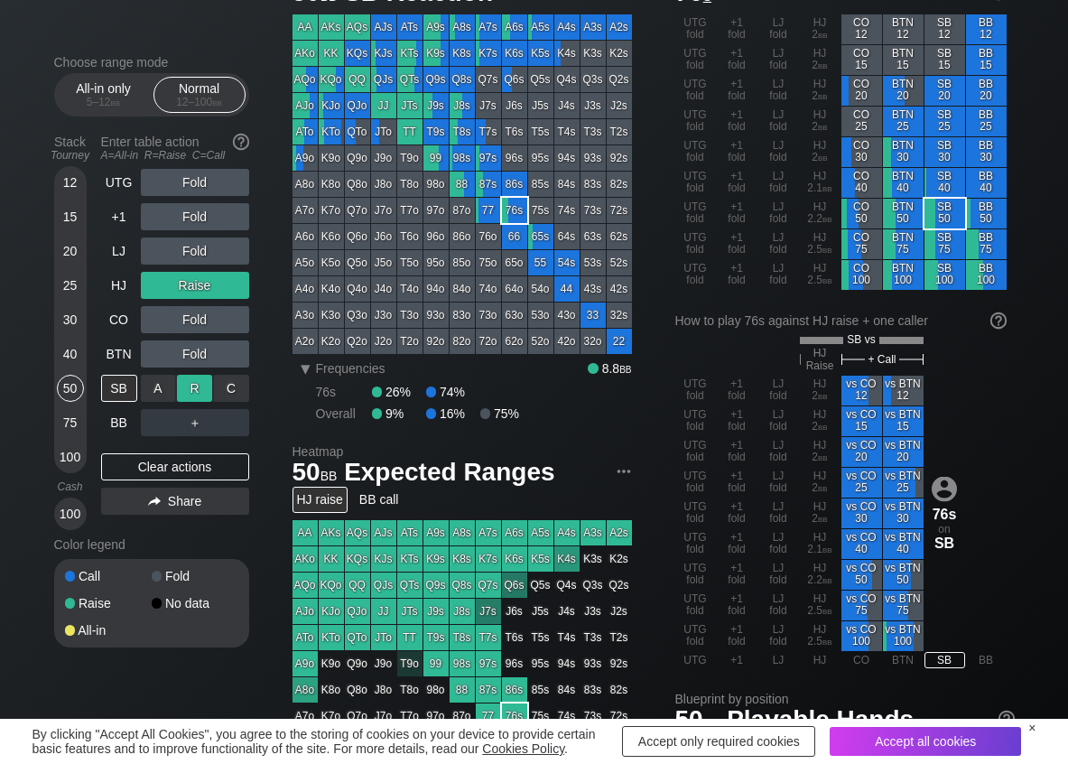
drag, startPoint x: 196, startPoint y: 383, endPoint x: 186, endPoint y: 390, distance: 12.3
click at [195, 383] on div "R ✕" at bounding box center [194, 388] width 35 height 27
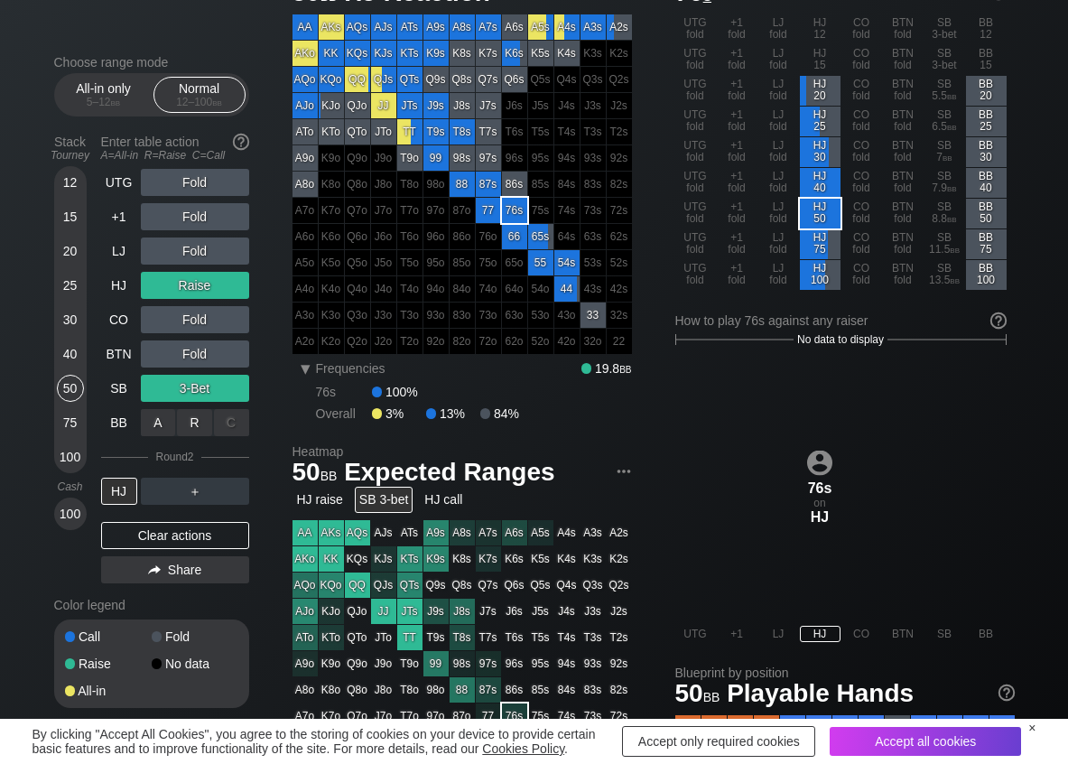
click at [162, 417] on div "A ✕" at bounding box center [158, 422] width 35 height 27
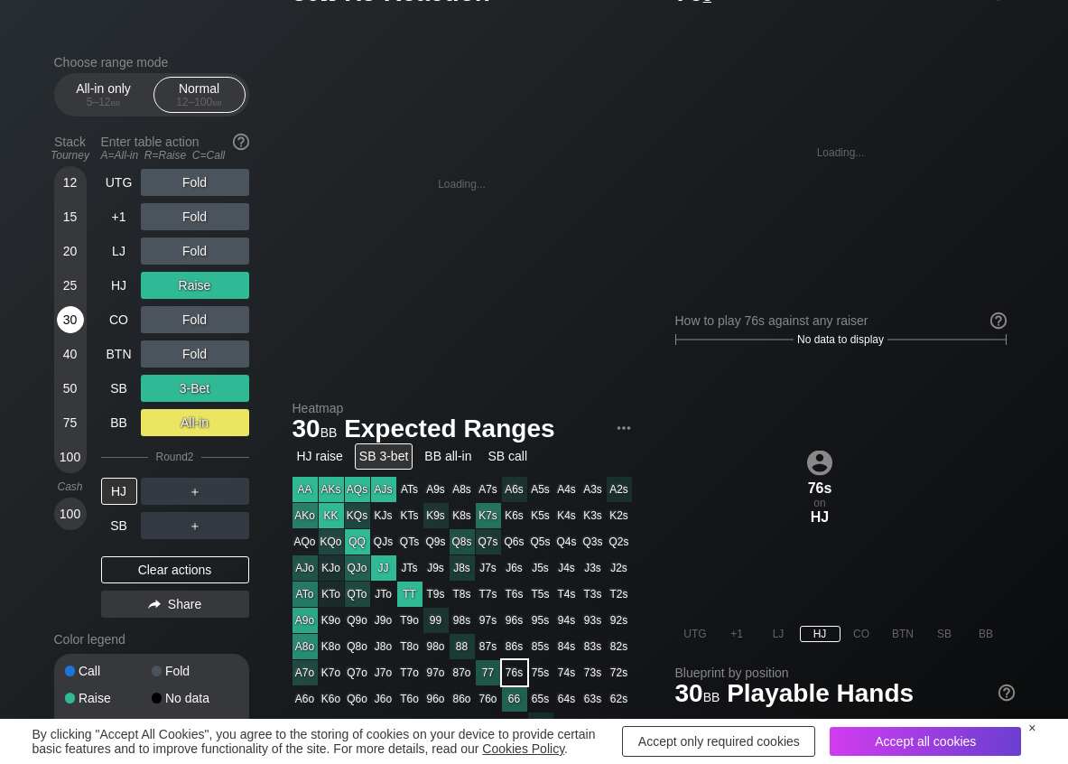
click at [71, 322] on div "30" at bounding box center [70, 319] width 27 height 27
